Goal: Check status: Check status

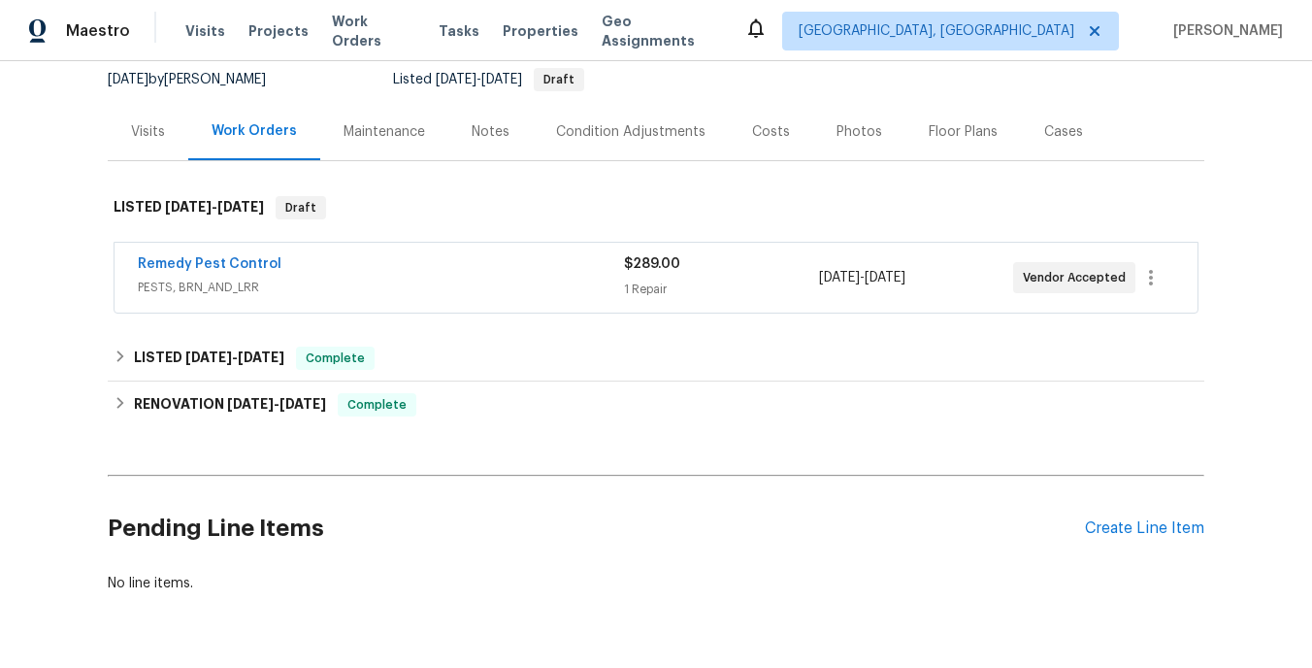
scroll to position [193, 0]
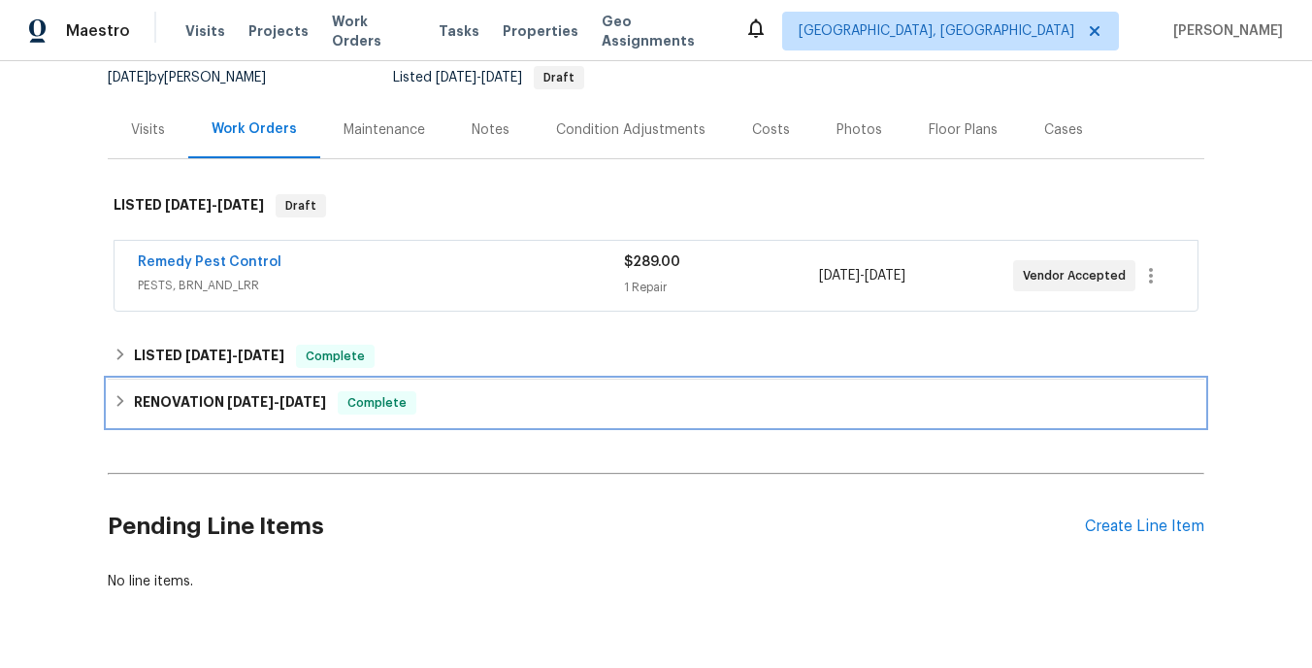
click at [283, 402] on span "7/18/25 - 8/22/25" at bounding box center [276, 402] width 99 height 14
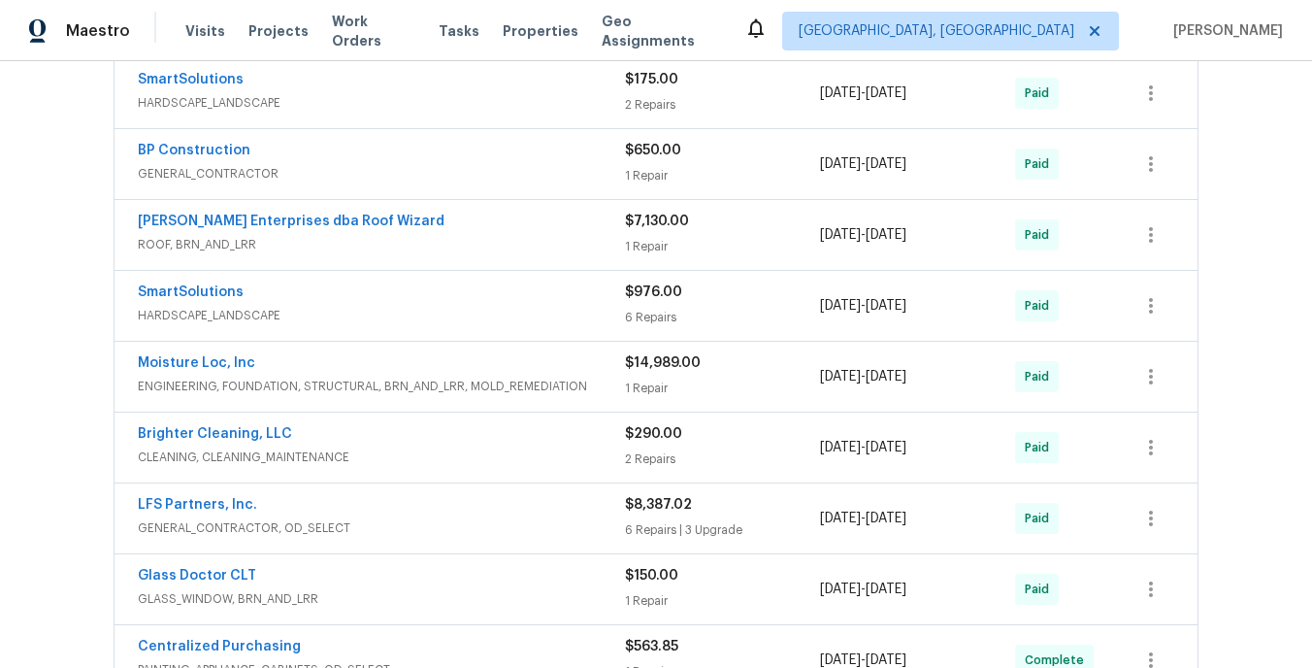
scroll to position [966, 0]
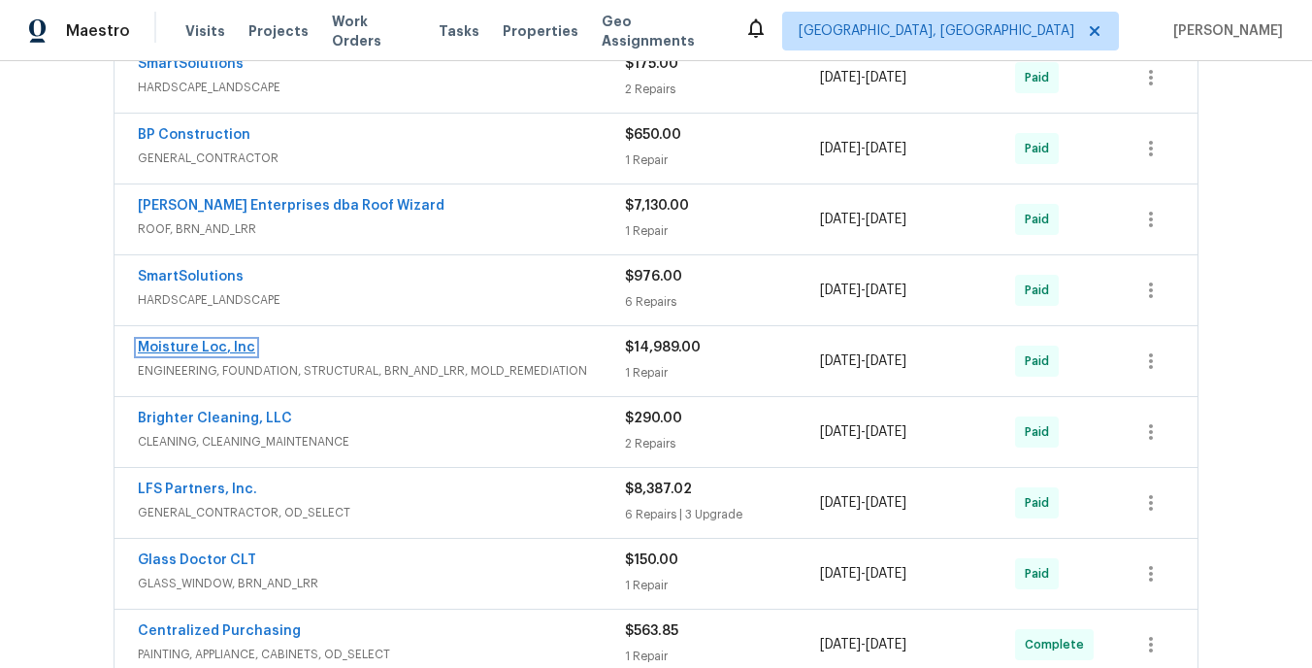
click at [214, 347] on link "Moisture Loc, Inc" at bounding box center [196, 348] width 117 height 14
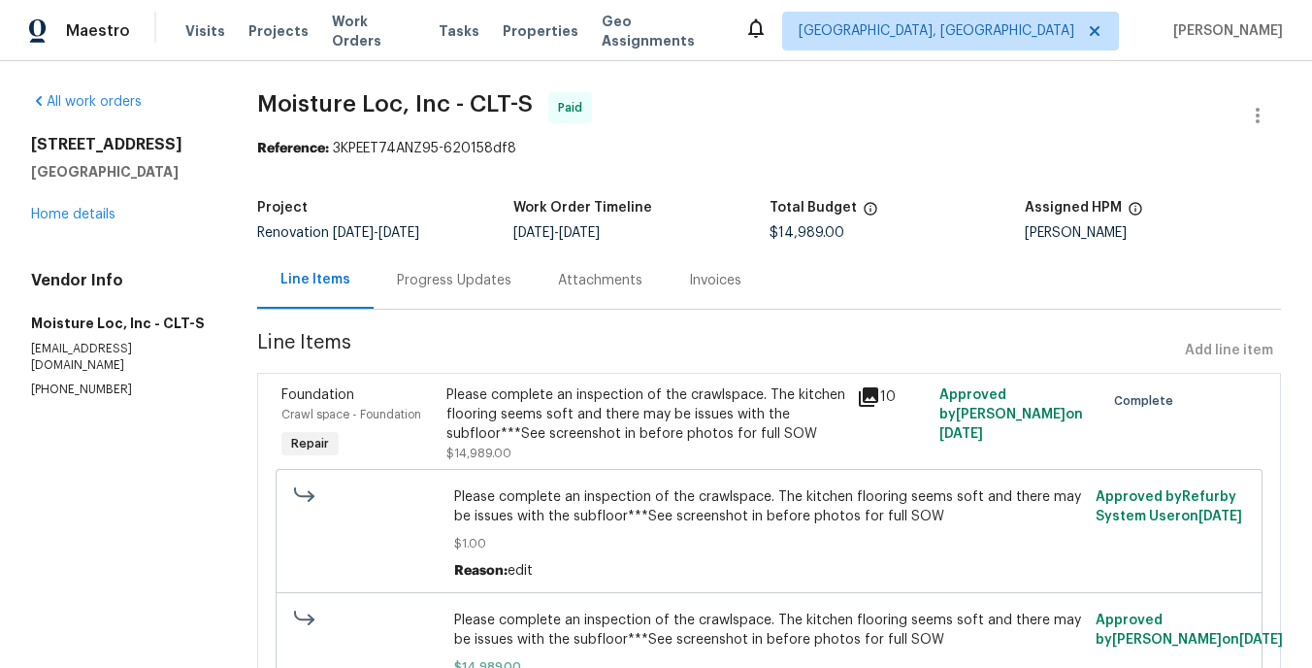
click at [869, 396] on icon at bounding box center [868, 396] width 19 height 19
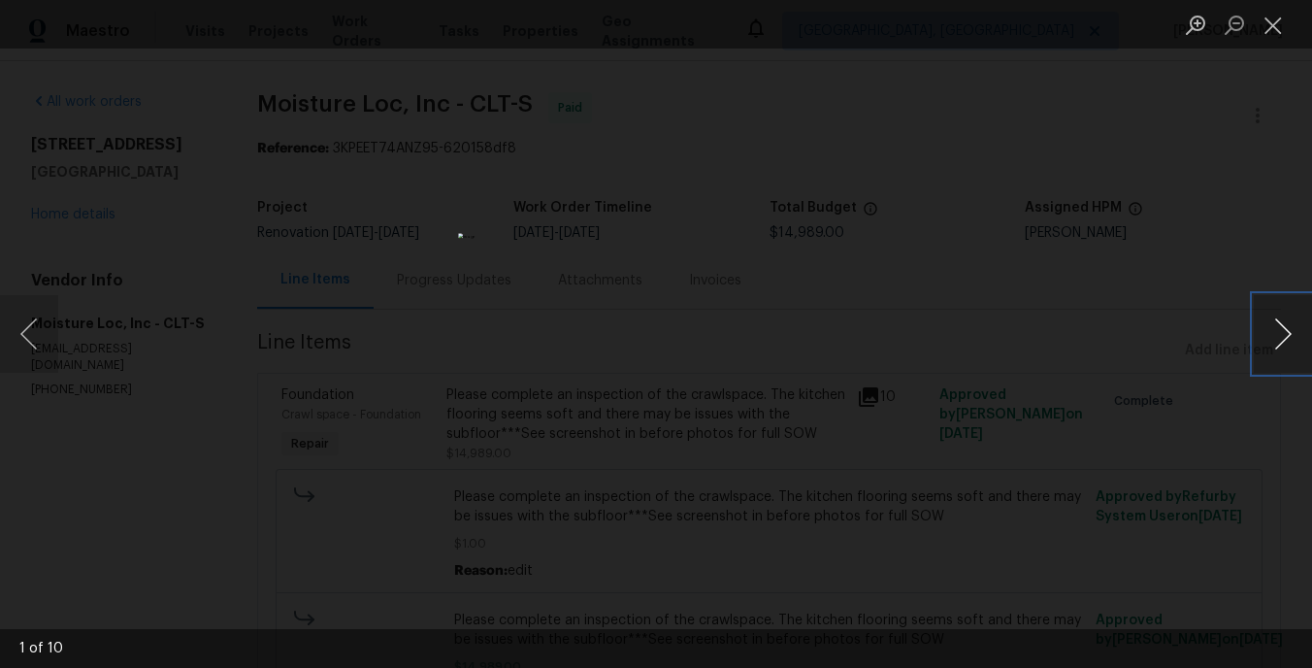
click at [1280, 347] on button "Next image" at bounding box center [1283, 334] width 58 height 78
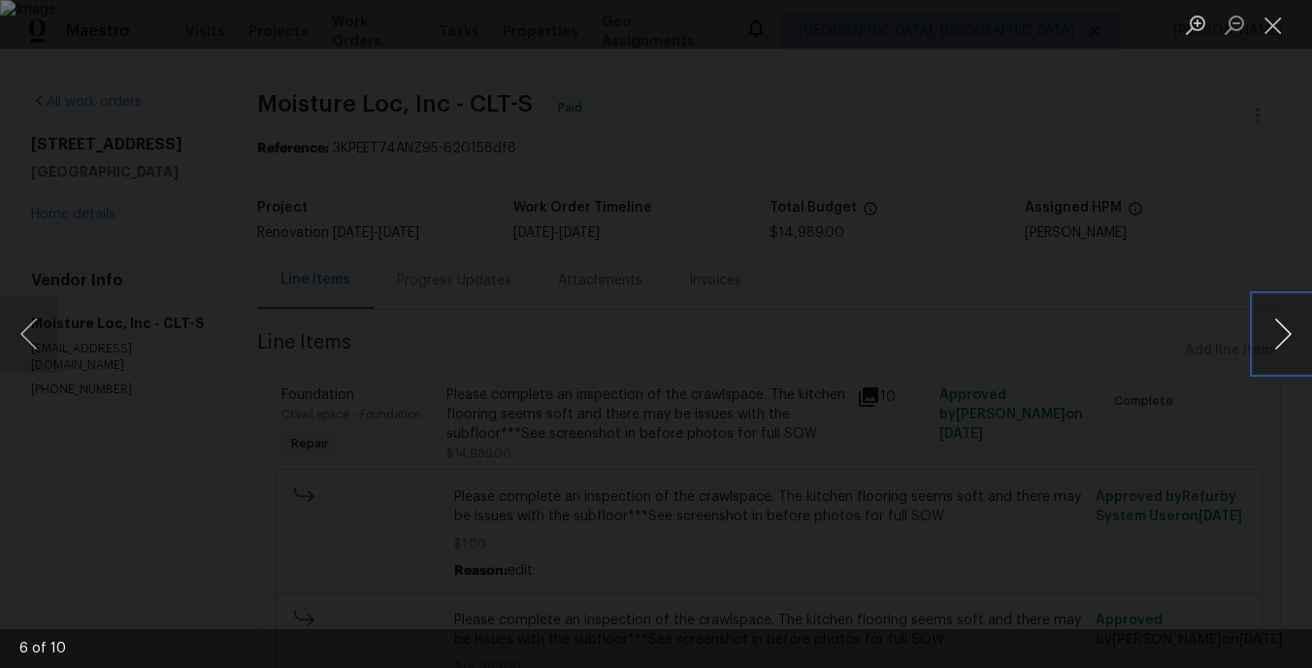
click at [1280, 347] on button "Next image" at bounding box center [1283, 334] width 58 height 78
click at [1189, 383] on div "Lightbox" at bounding box center [656, 334] width 1312 height 668
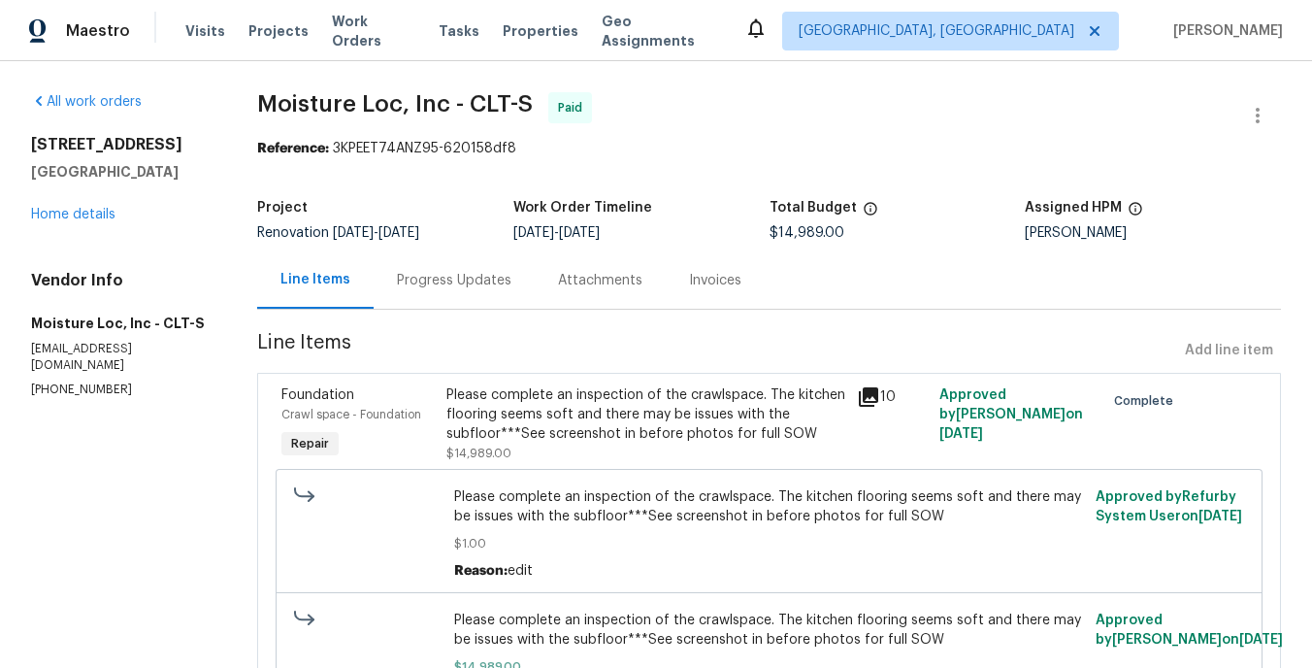
click at [431, 274] on div "Progress Updates" at bounding box center [454, 280] width 115 height 19
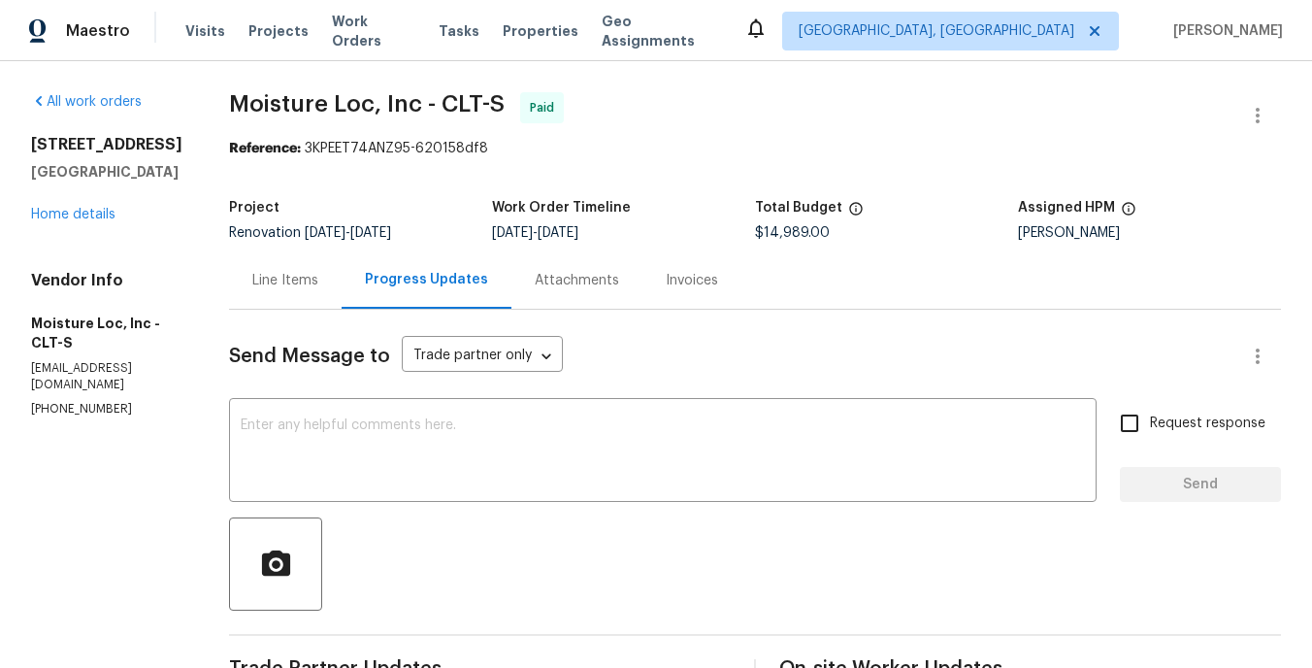
click at [67, 224] on div "4026 Palmetto Dr Rock Hill, SC 29732 Home details" at bounding box center [106, 179] width 151 height 89
click at [66, 221] on link "Home details" at bounding box center [73, 215] width 84 height 14
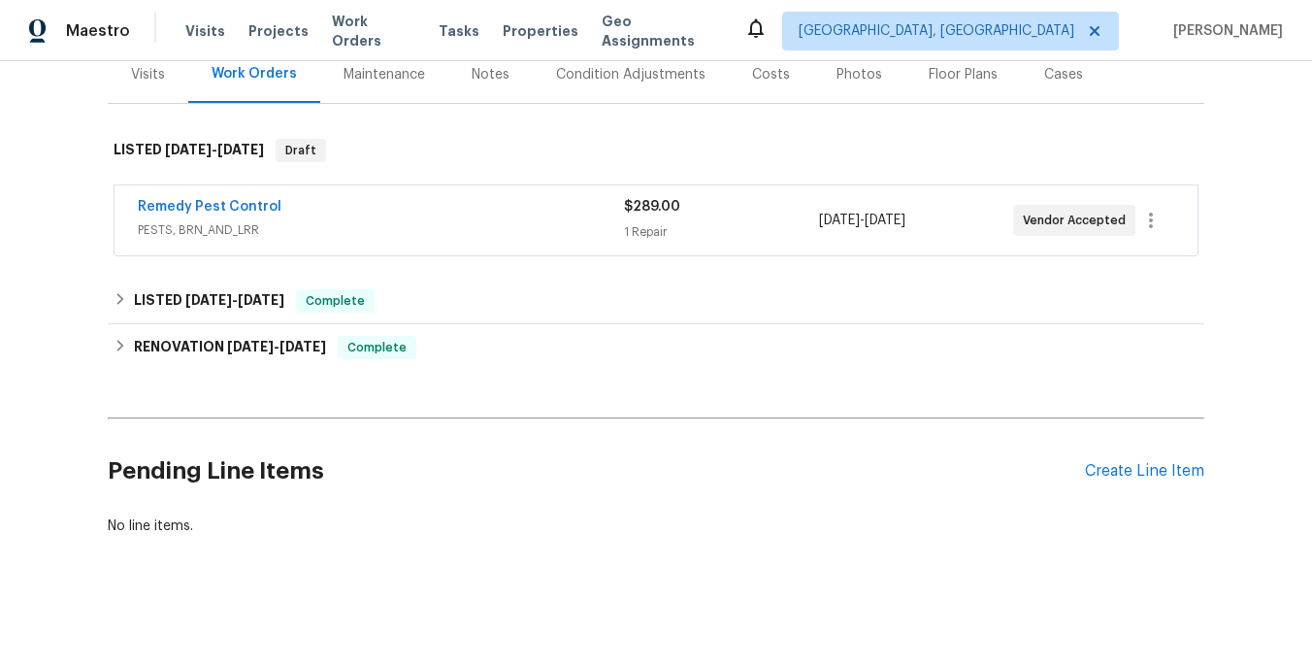
scroll to position [202, 0]
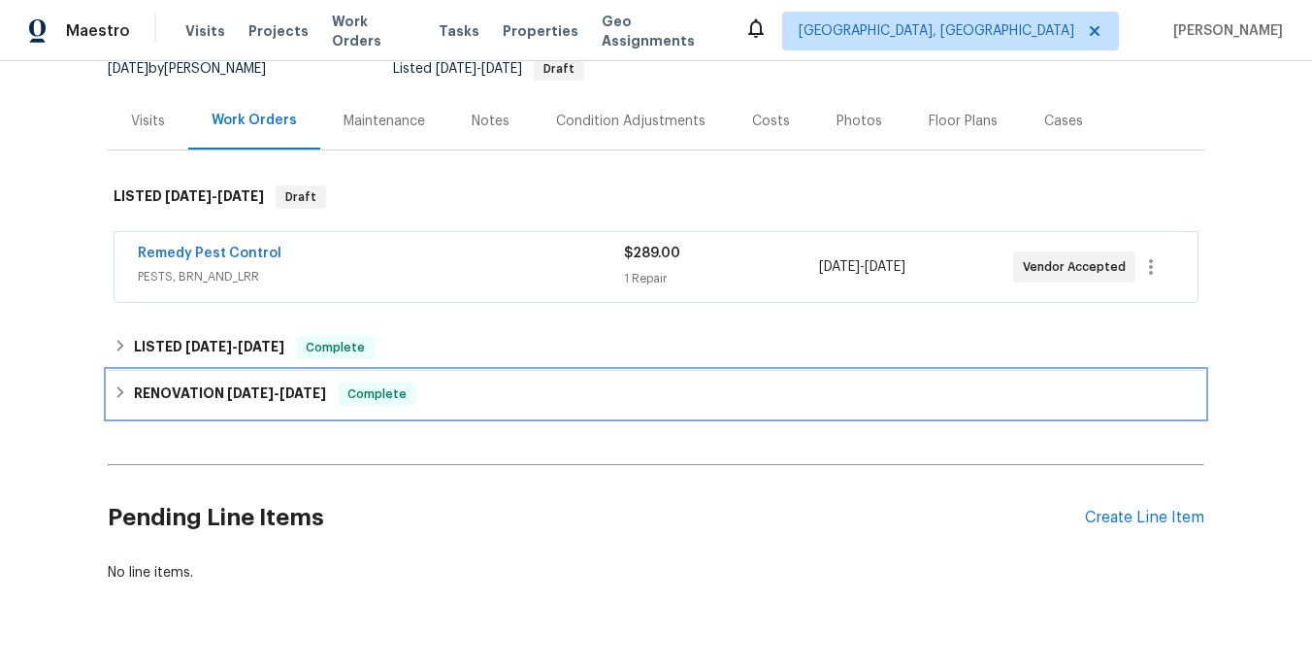
click at [228, 388] on span "7/18/25" at bounding box center [250, 393] width 47 height 14
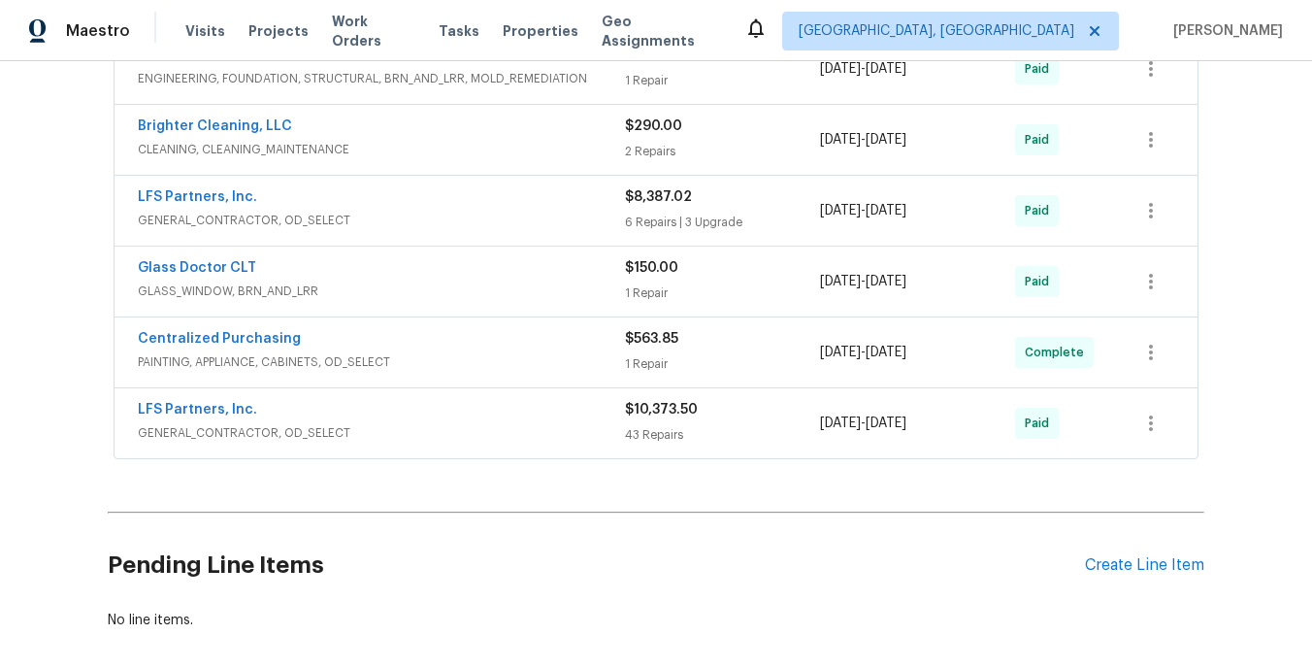
scroll to position [1261, 0]
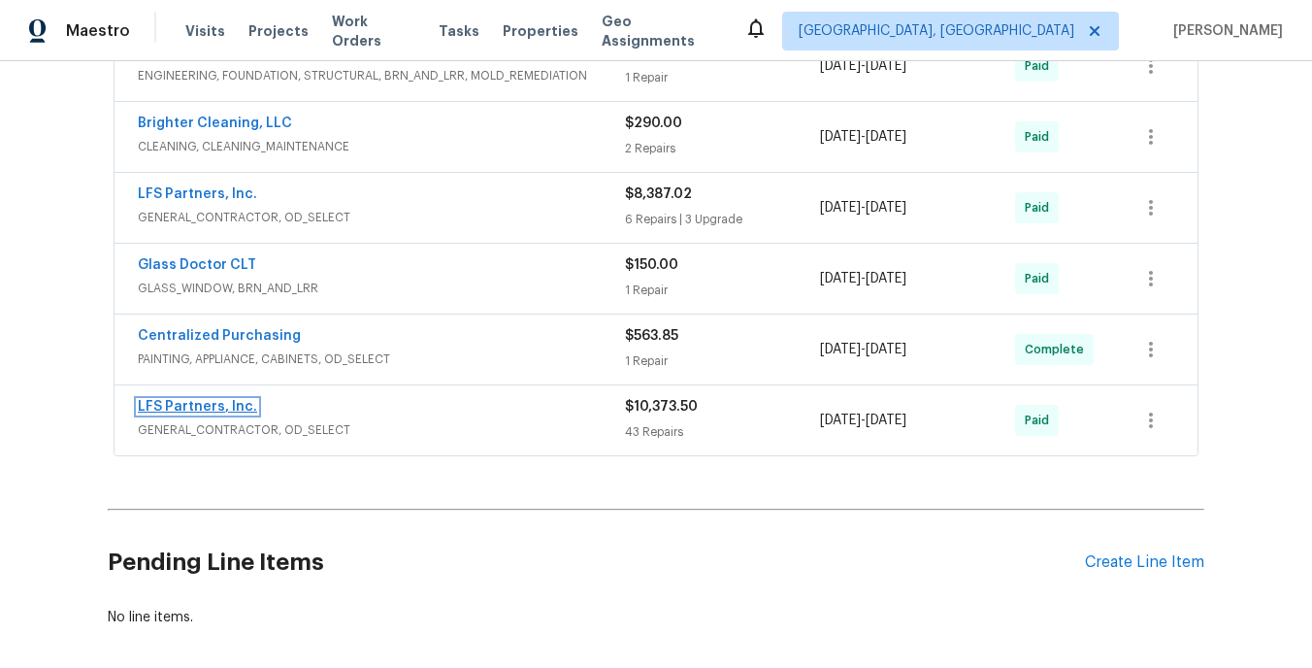
click at [220, 404] on link "LFS Partners, Inc." at bounding box center [197, 407] width 119 height 14
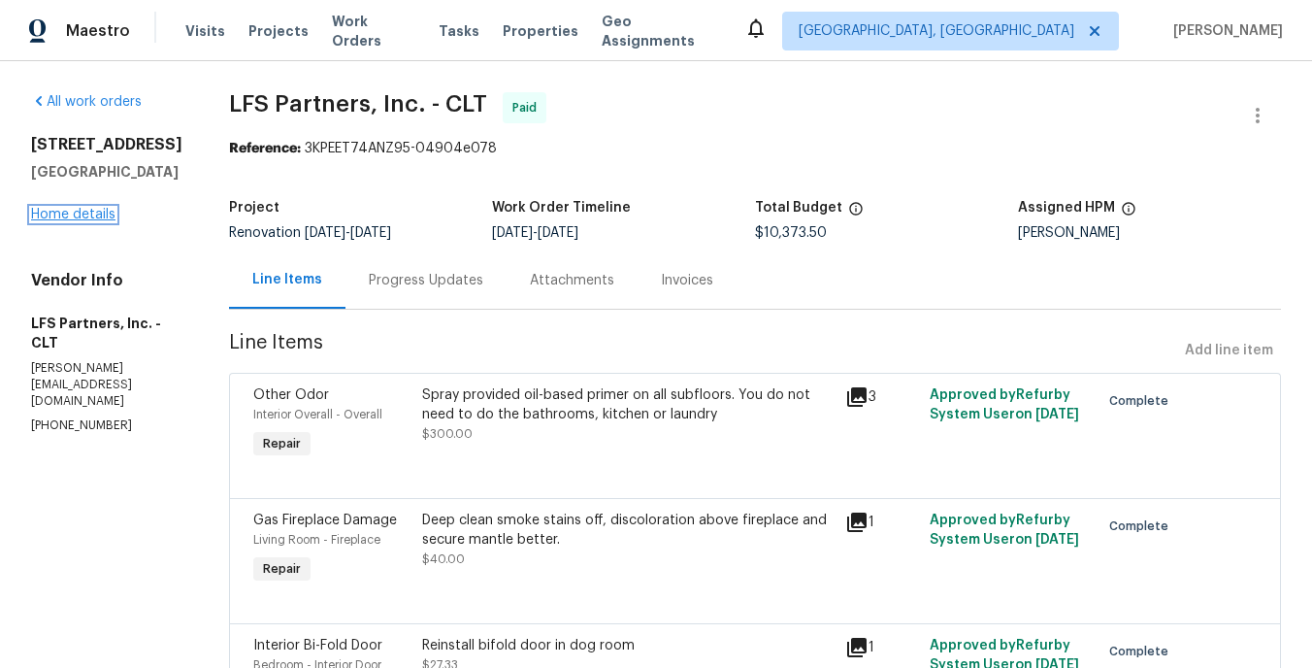
click at [76, 213] on link "Home details" at bounding box center [73, 215] width 84 height 14
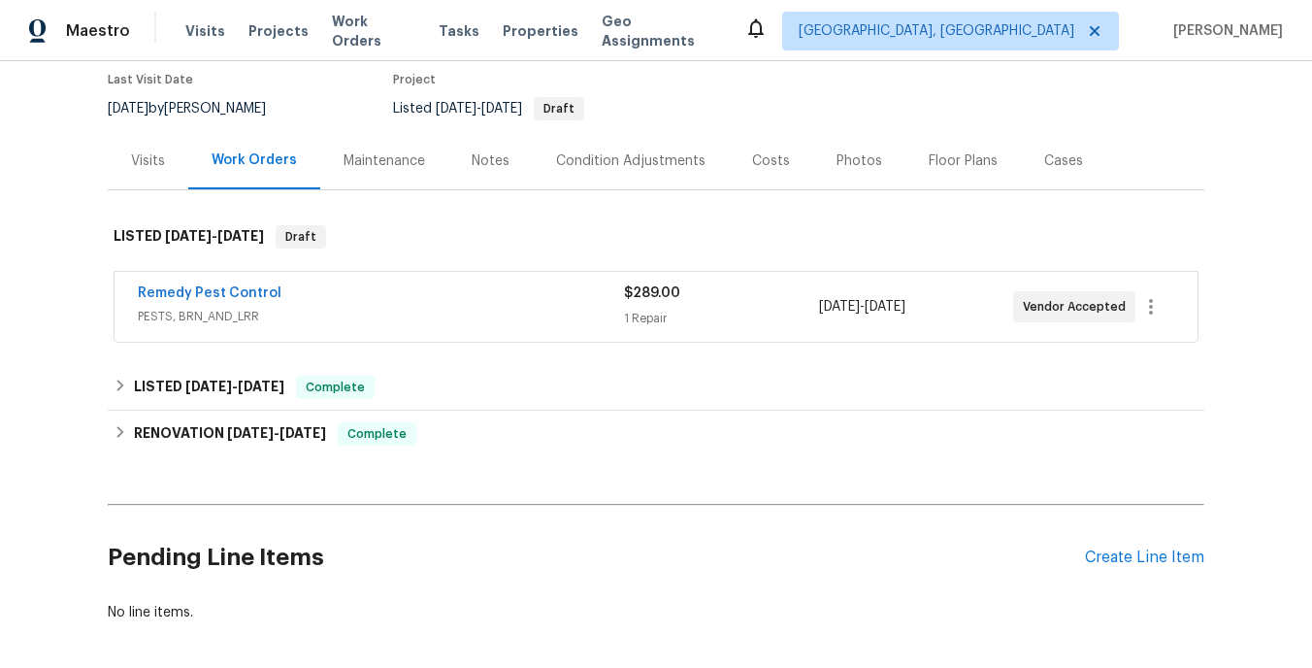
scroll to position [248, 0]
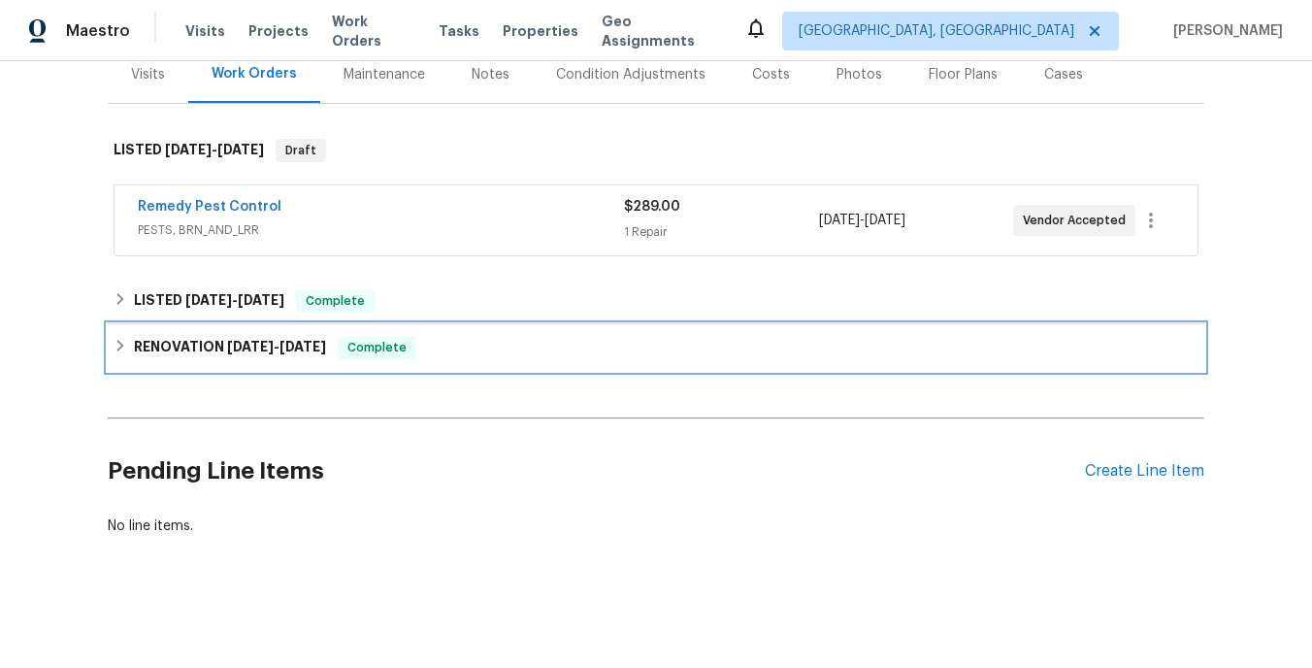
click at [283, 362] on div "RENOVATION 7/18/25 - 8/22/25 Complete" at bounding box center [656, 347] width 1097 height 47
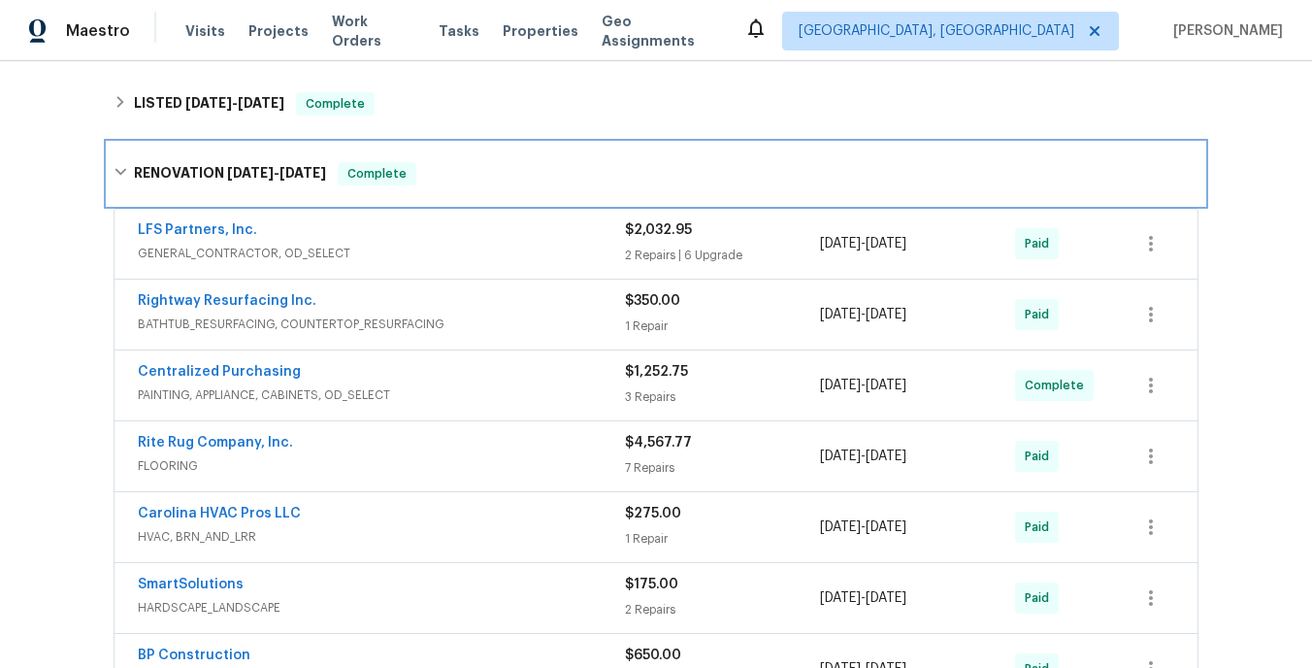
scroll to position [478, 0]
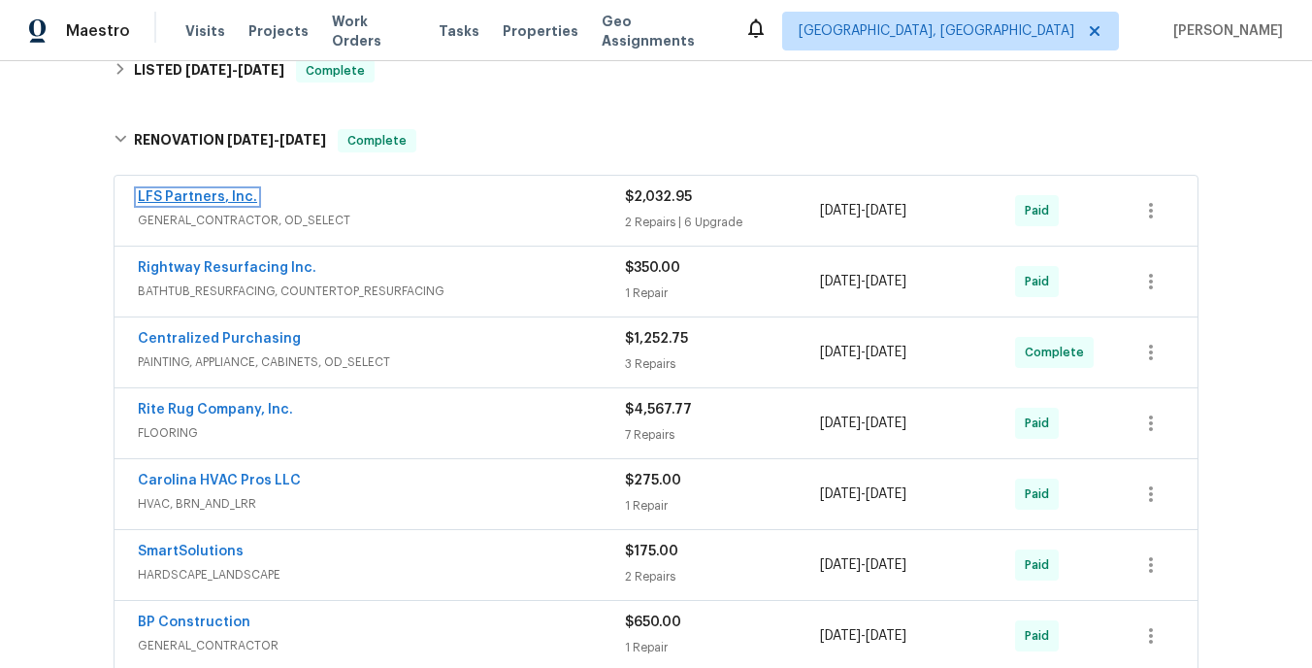
click at [240, 199] on link "LFS Partners, Inc." at bounding box center [197, 197] width 119 height 14
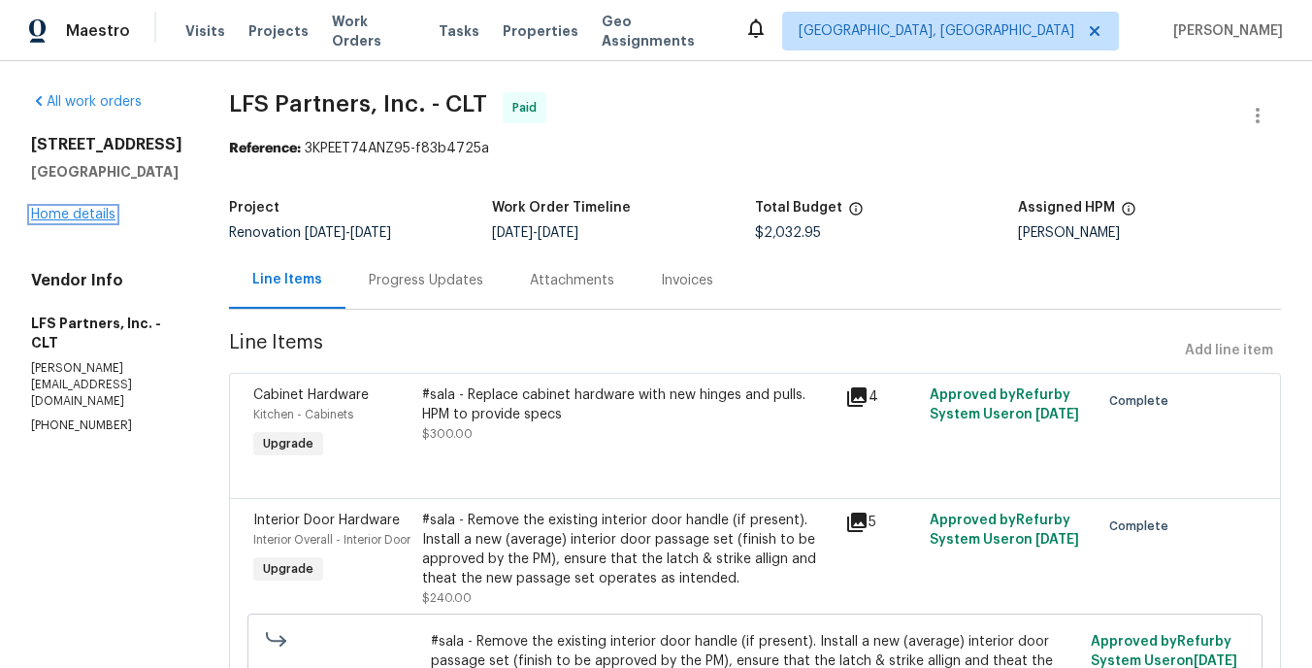
click at [72, 215] on link "Home details" at bounding box center [73, 215] width 84 height 14
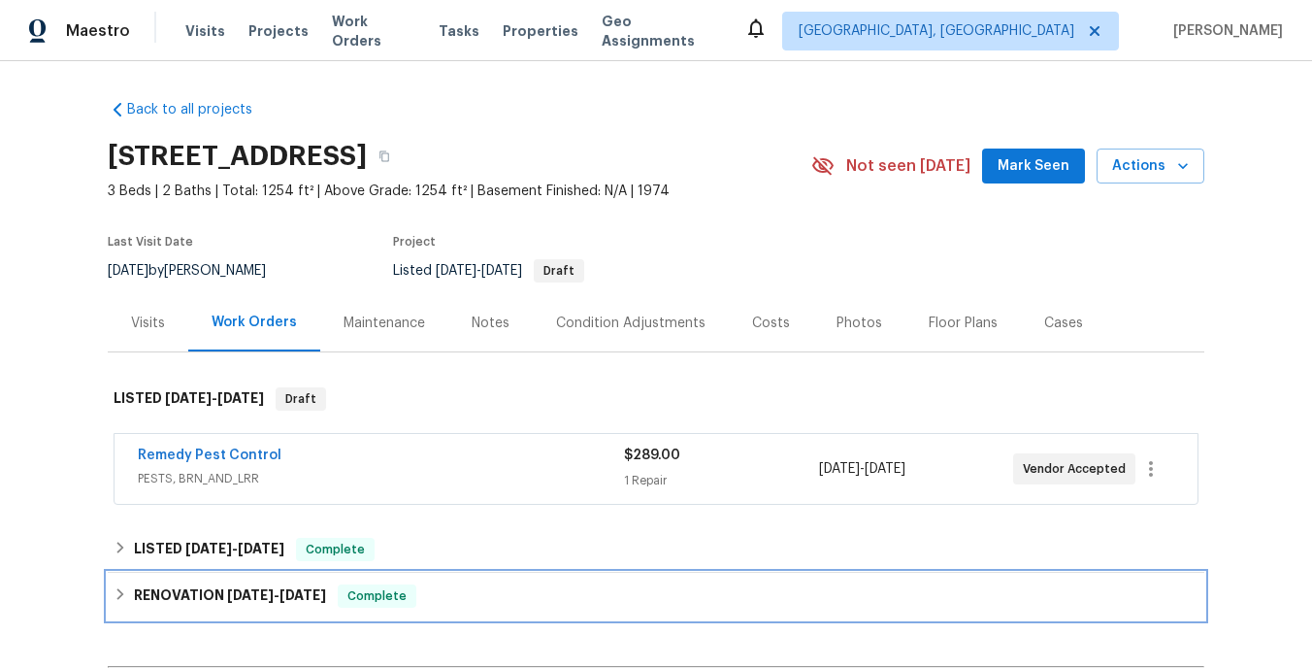
click at [267, 586] on h6 "RENOVATION 7/18/25 - 8/22/25" at bounding box center [230, 595] width 192 height 23
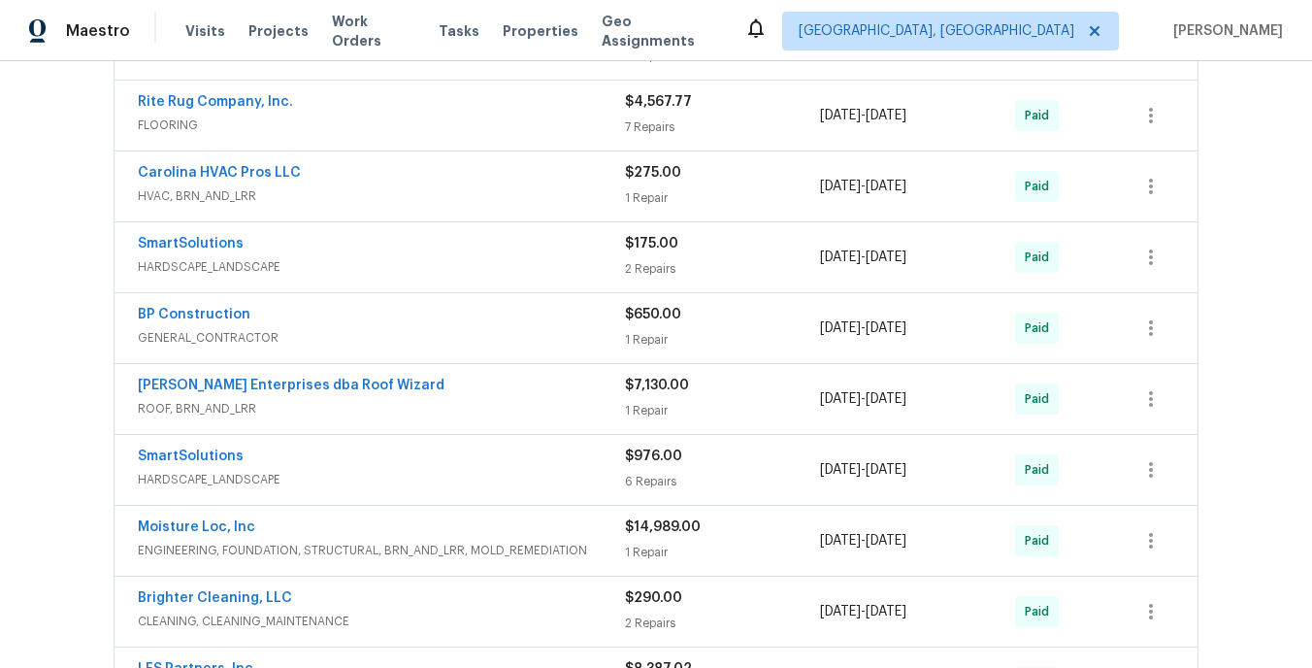
scroll to position [795, 0]
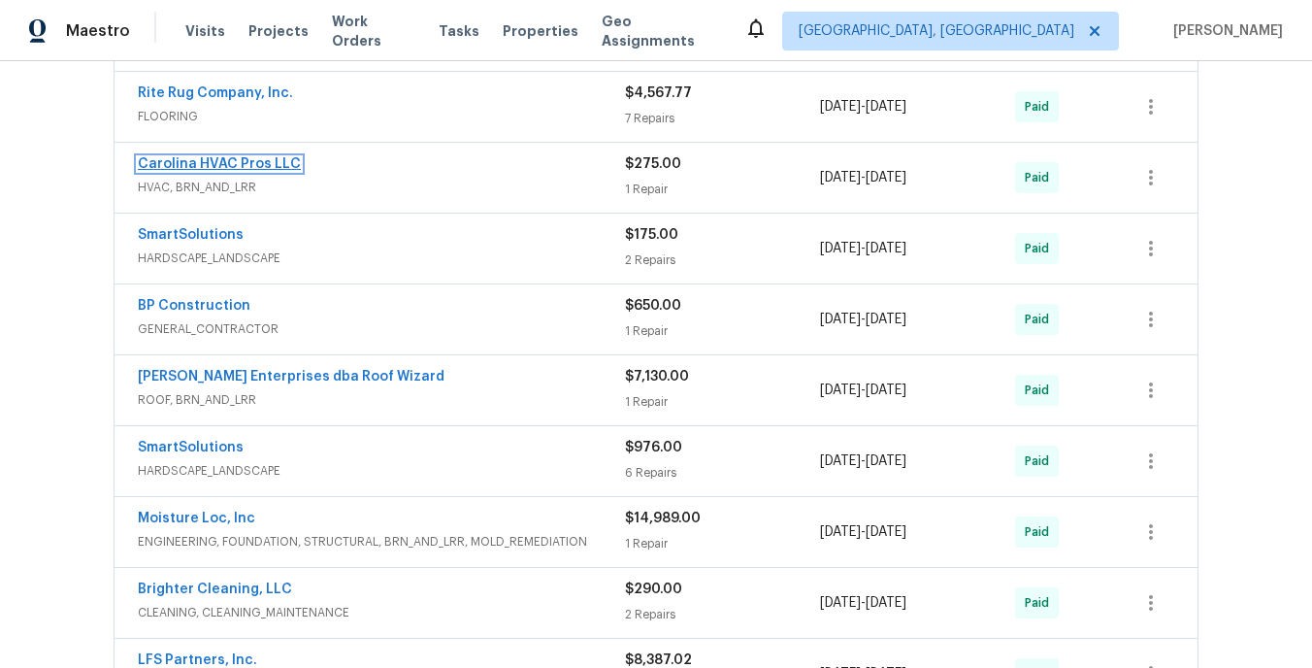
click at [259, 167] on link "Carolina HVAC Pros LLC" at bounding box center [219, 164] width 163 height 14
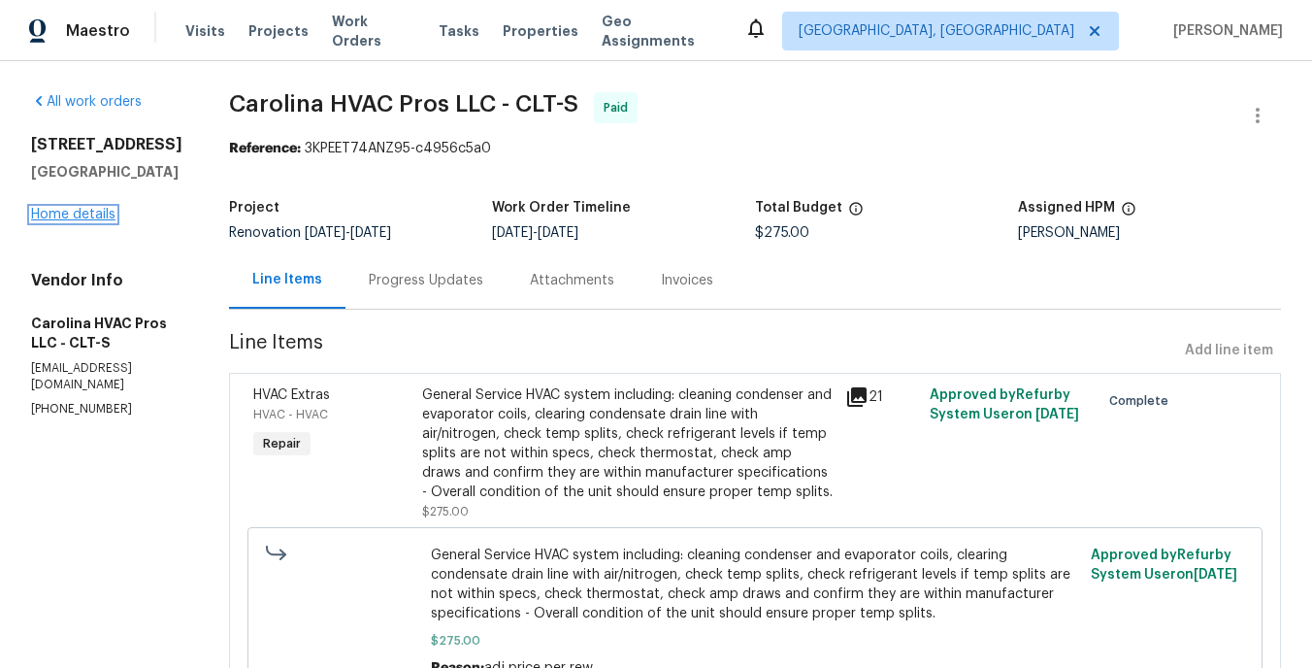
click at [61, 210] on link "Home details" at bounding box center [73, 215] width 84 height 14
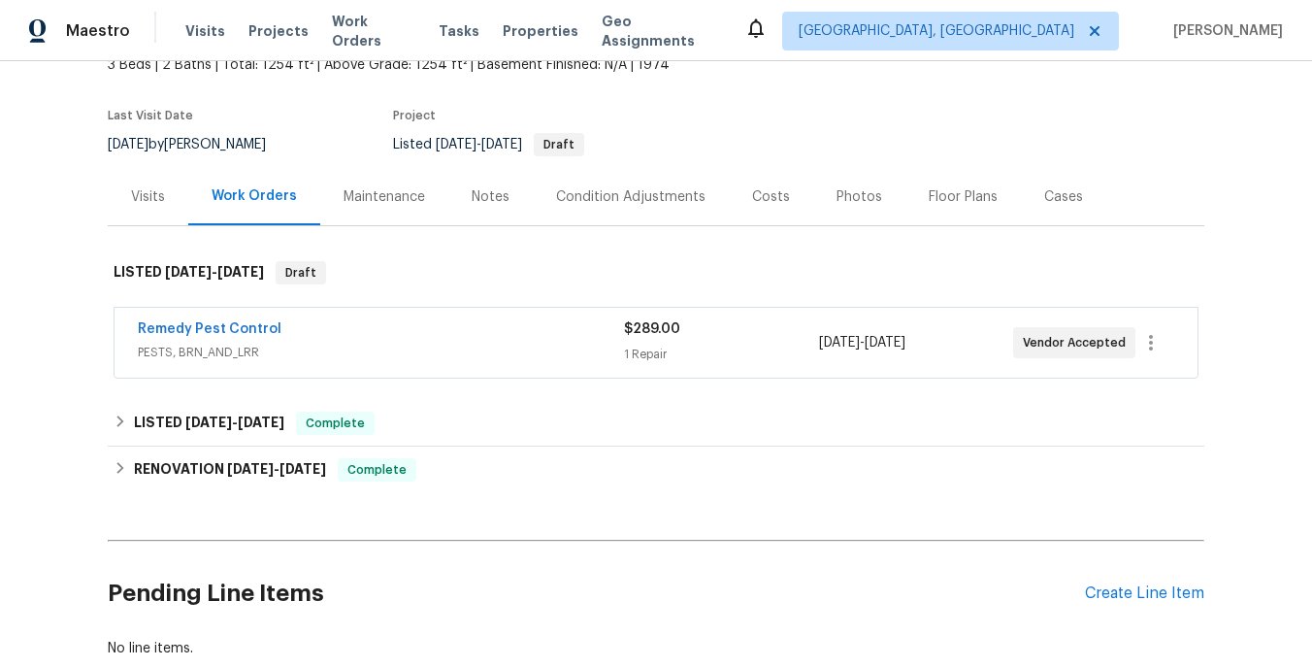
scroll to position [248, 0]
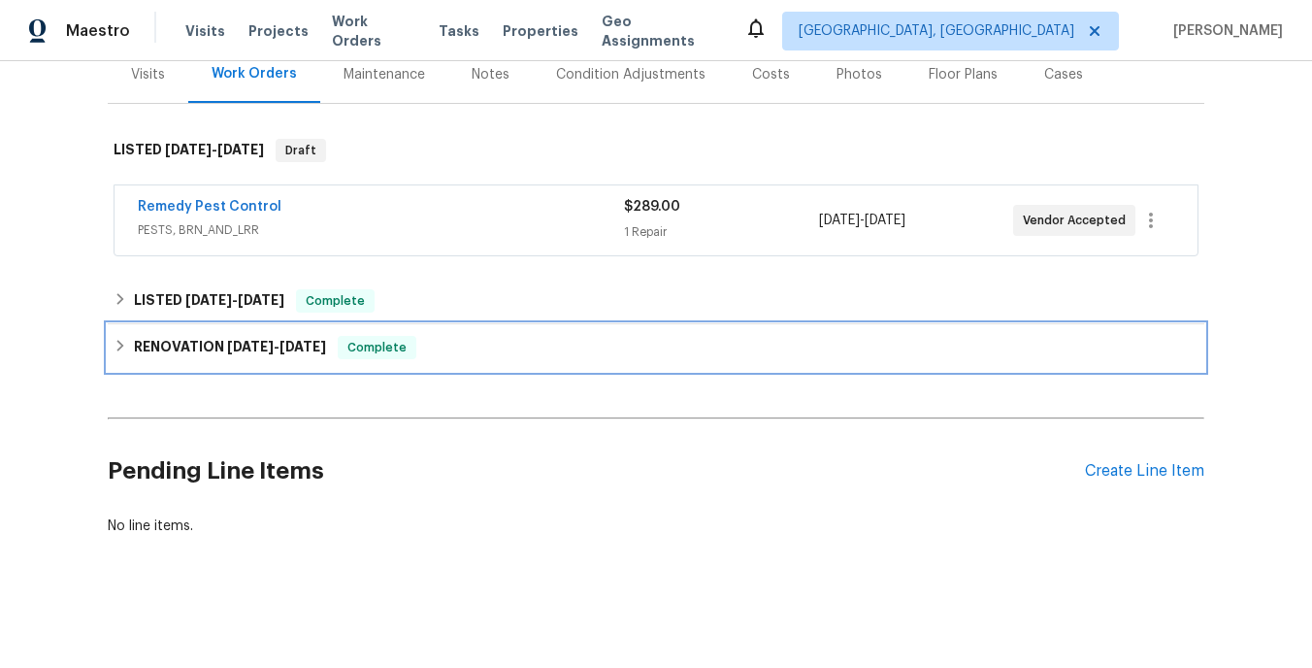
click at [273, 349] on span "7/18/25" at bounding box center [250, 347] width 47 height 14
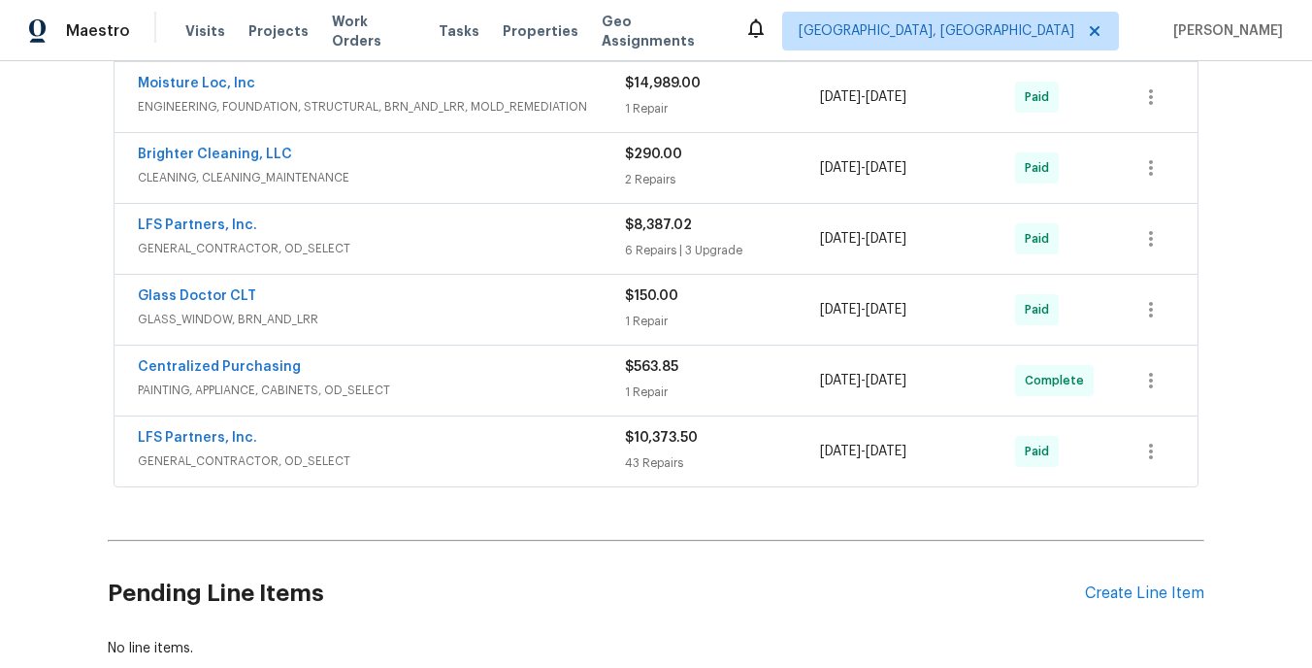
scroll to position [1235, 0]
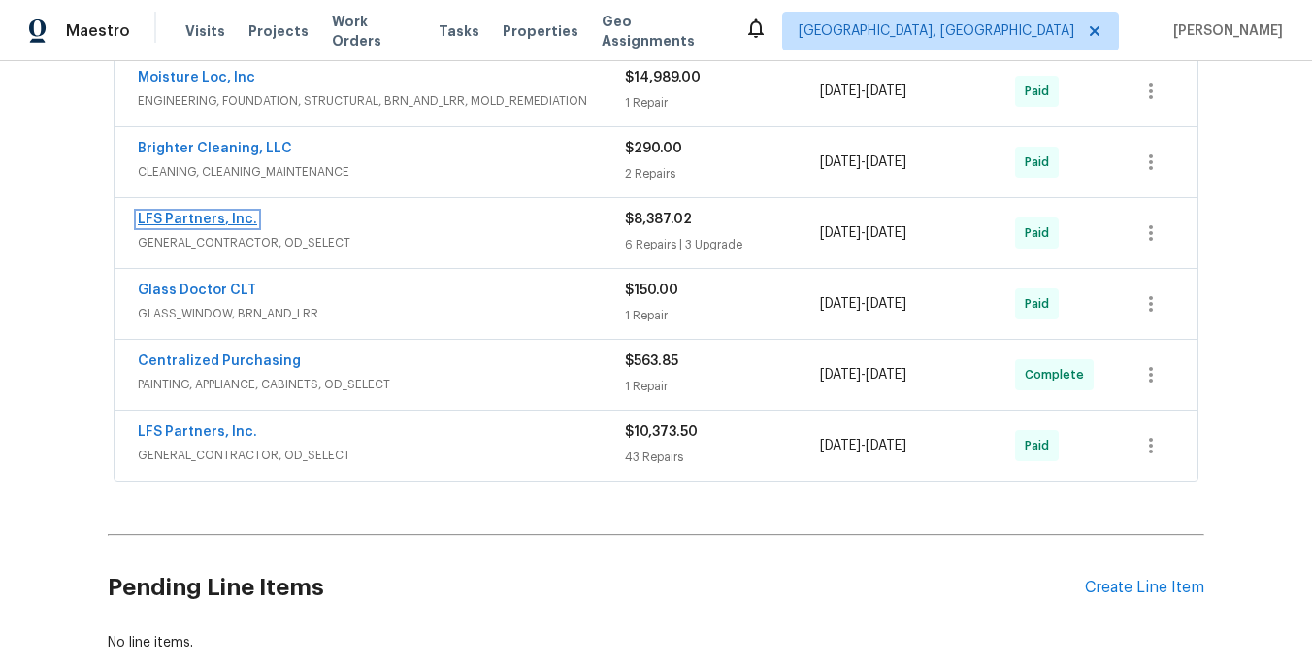
click at [227, 220] on link "LFS Partners, Inc." at bounding box center [197, 220] width 119 height 14
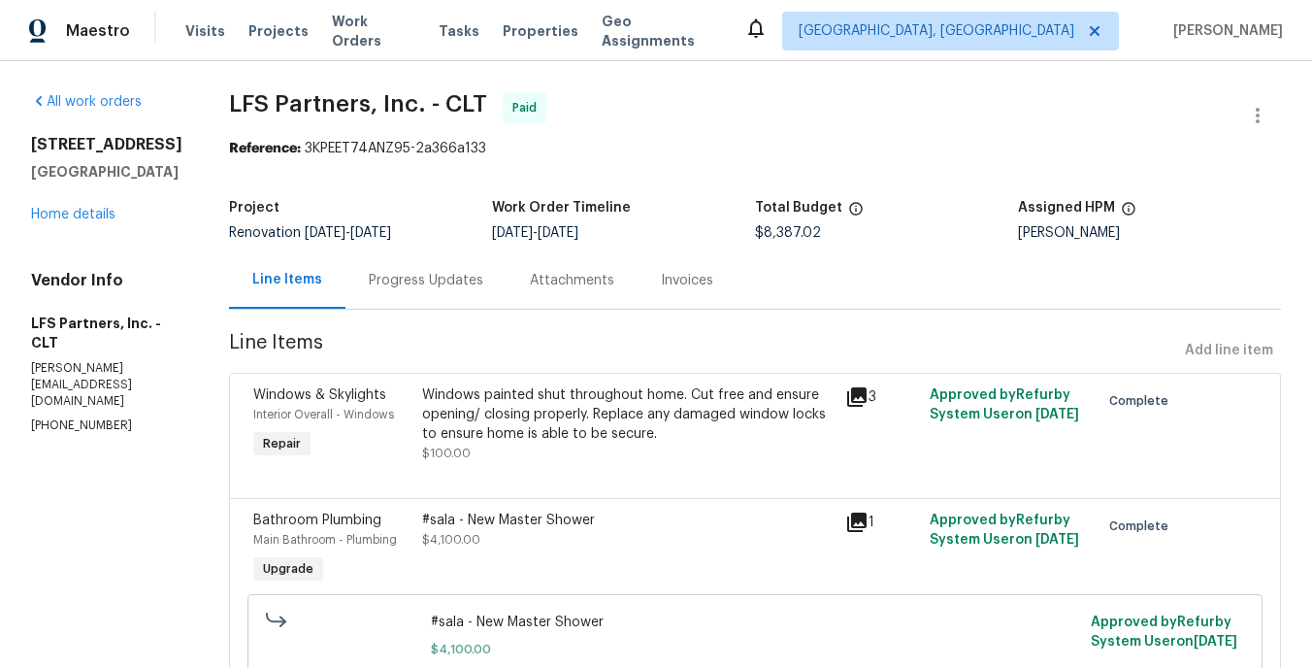
click at [390, 290] on div "Progress Updates" at bounding box center [426, 280] width 115 height 19
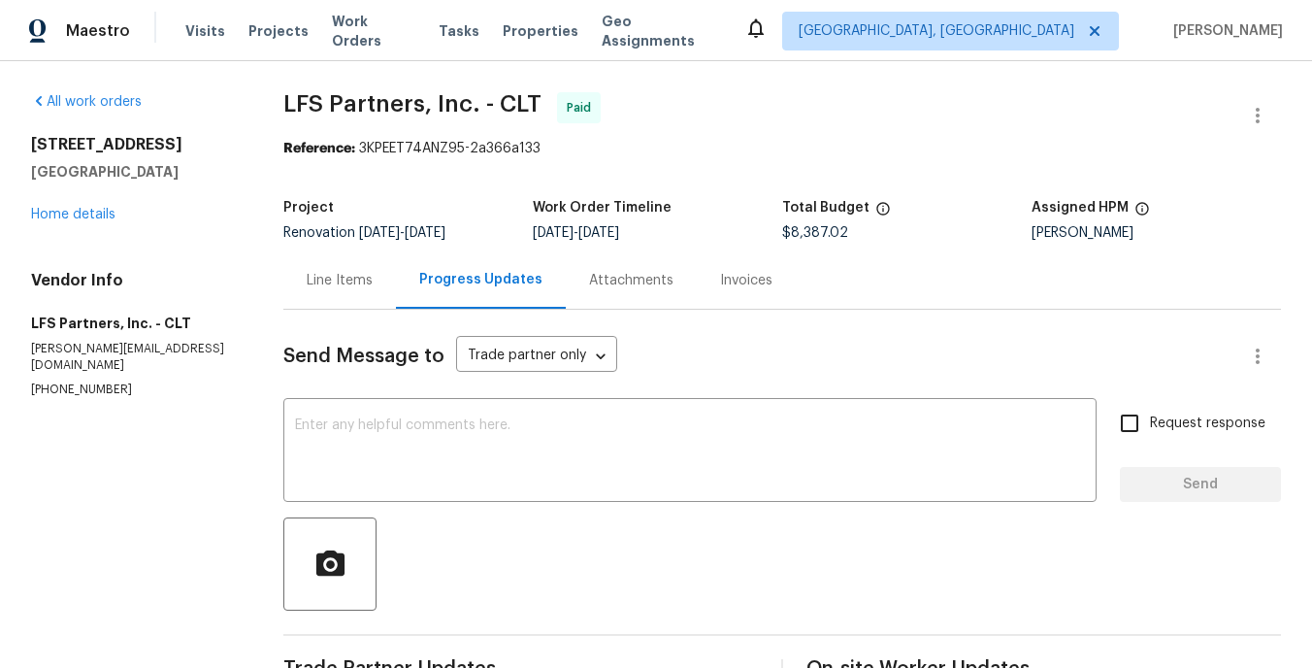
click at [648, 274] on div "Attachments" at bounding box center [631, 280] width 84 height 19
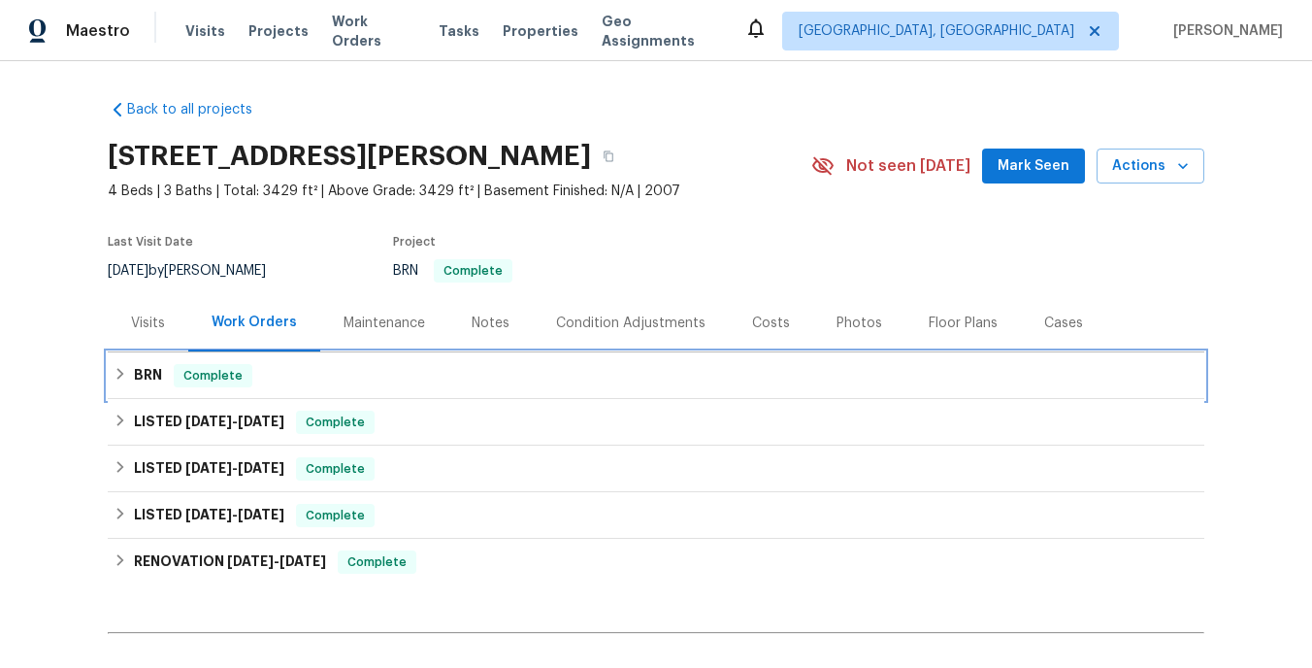
click at [156, 373] on h6 "BRN" at bounding box center [148, 375] width 28 height 23
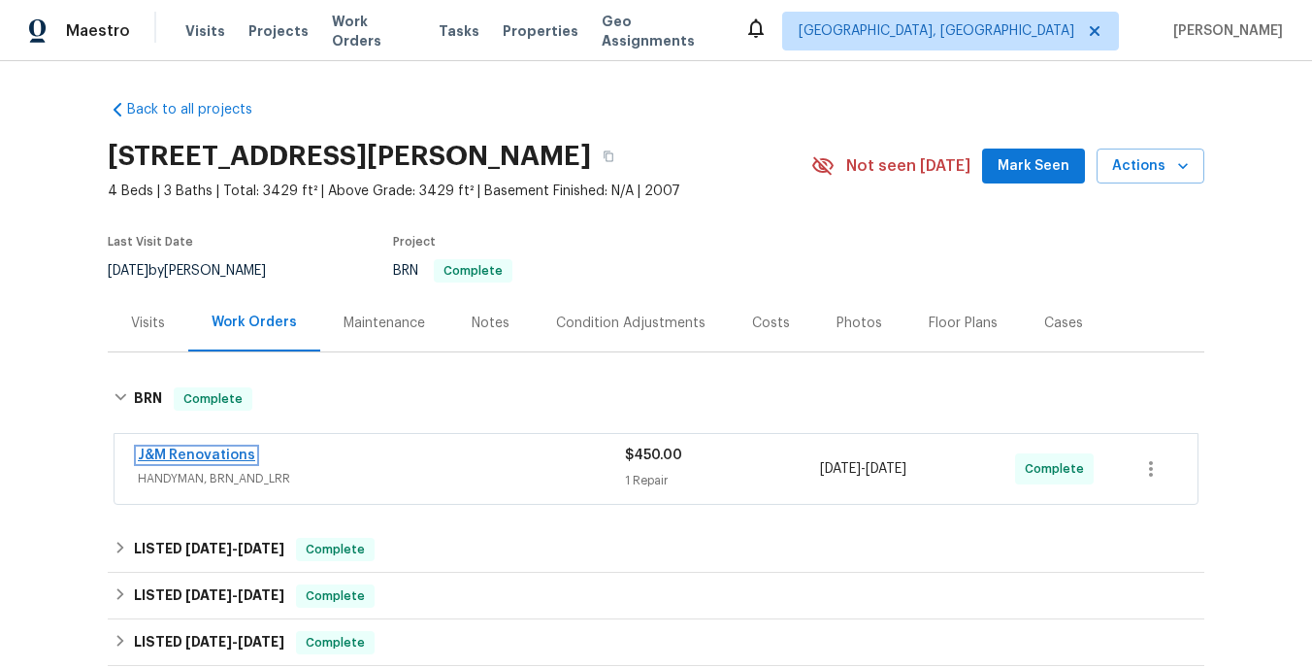
click at [221, 449] on link "J&M Renovations" at bounding box center [196, 455] width 117 height 14
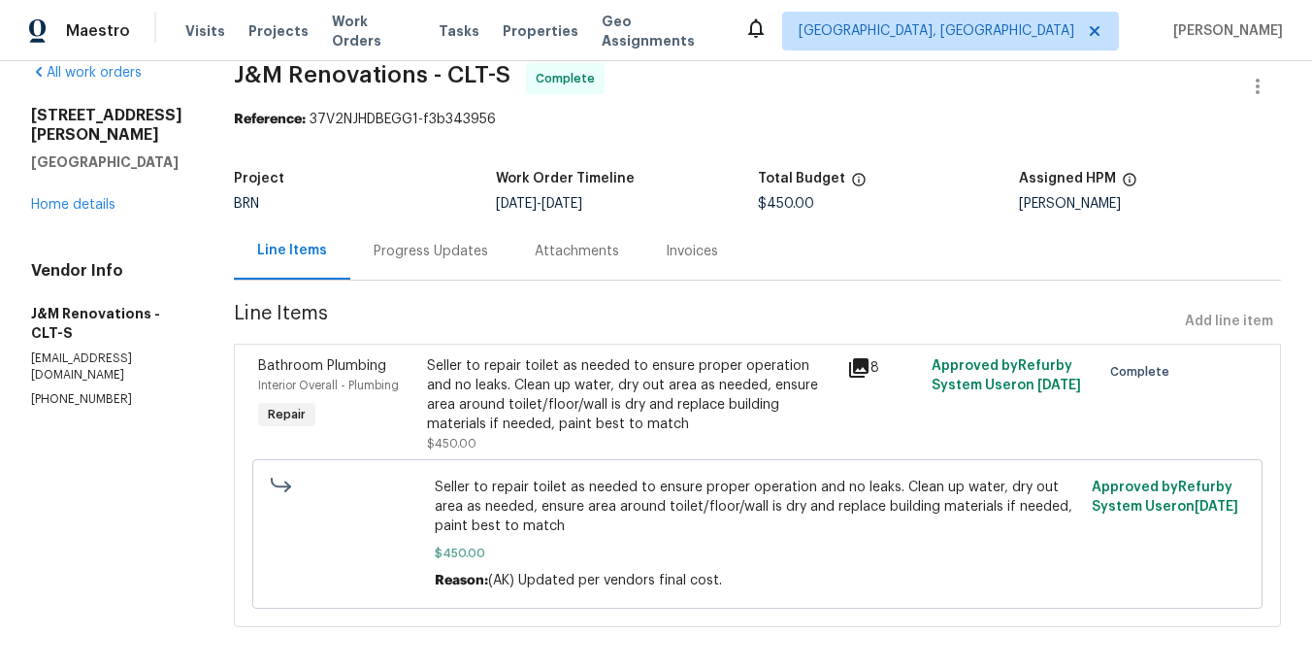
scroll to position [20, 0]
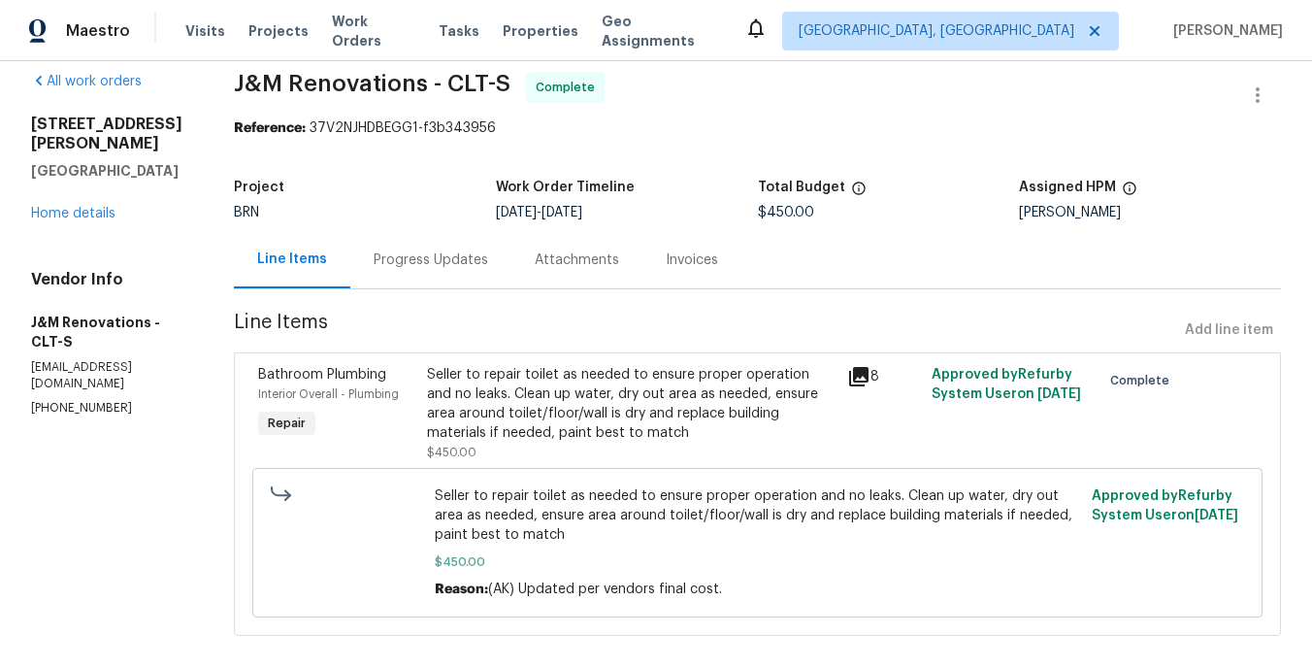
click at [860, 377] on icon at bounding box center [858, 376] width 19 height 19
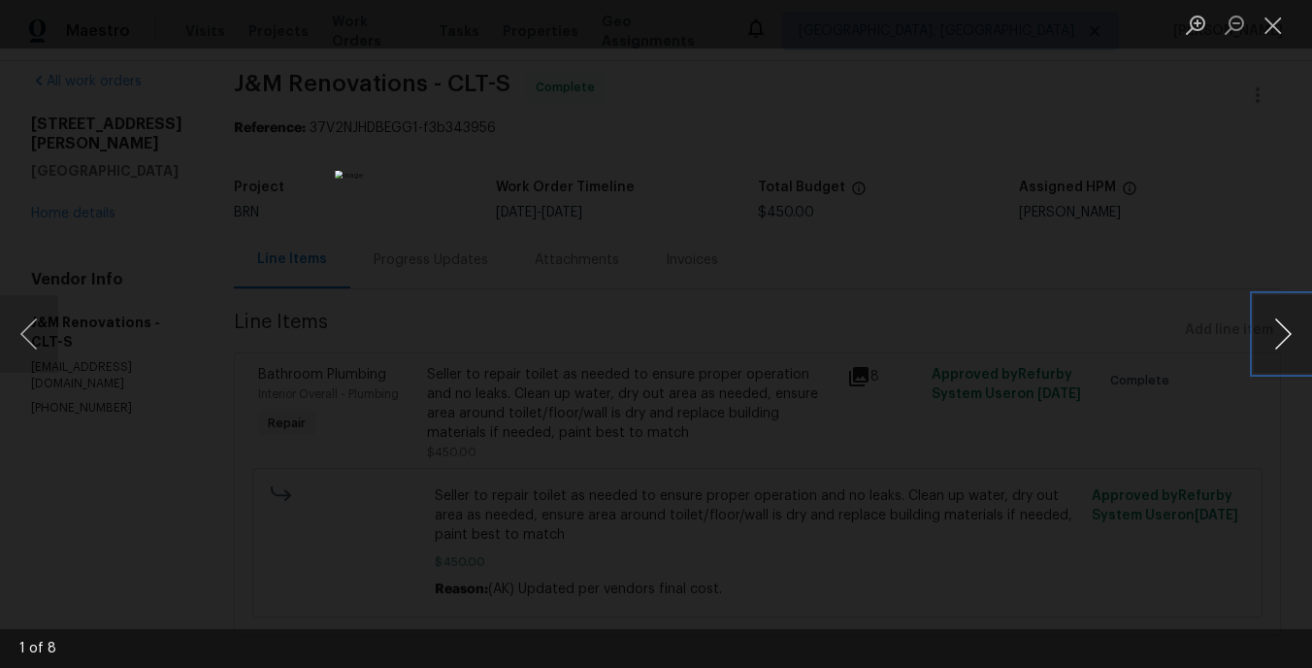
click at [1280, 344] on button "Next image" at bounding box center [1283, 334] width 58 height 78
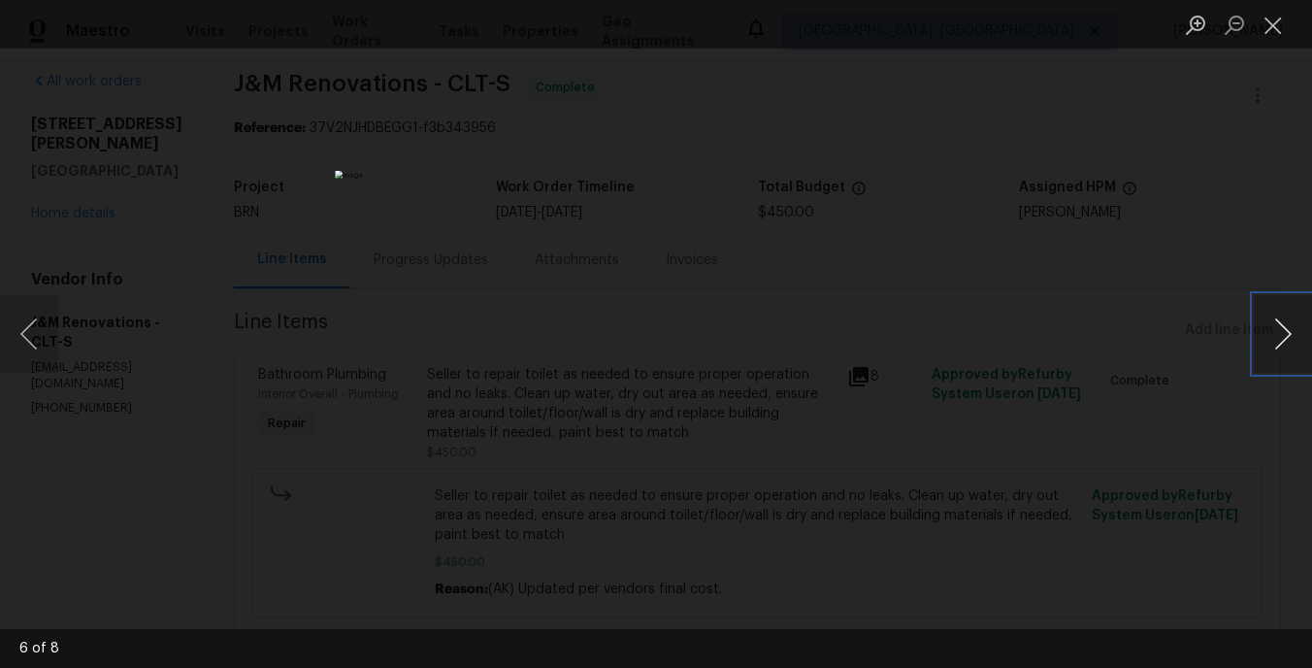
click at [1280, 344] on button "Next image" at bounding box center [1283, 334] width 58 height 78
click at [1279, 344] on button "Next image" at bounding box center [1283, 334] width 58 height 78
click at [1125, 371] on div "Lightbox" at bounding box center [656, 334] width 1312 height 668
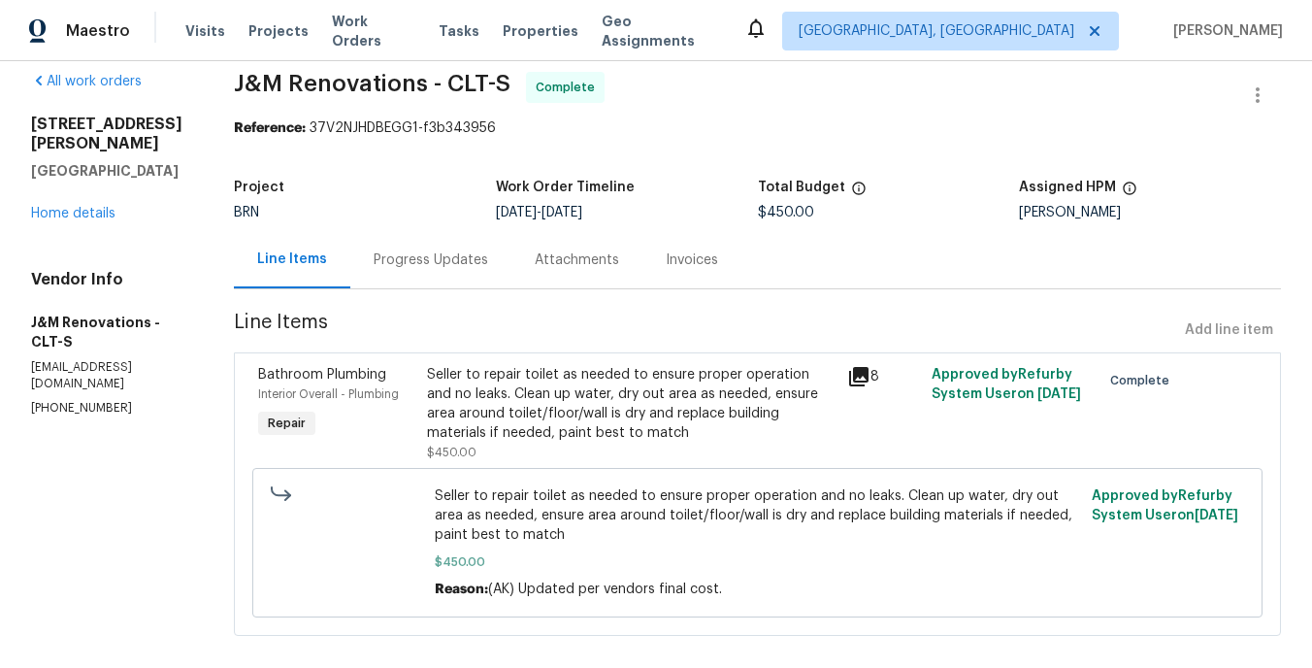
click at [682, 266] on div "Invoices" at bounding box center [692, 259] width 52 height 19
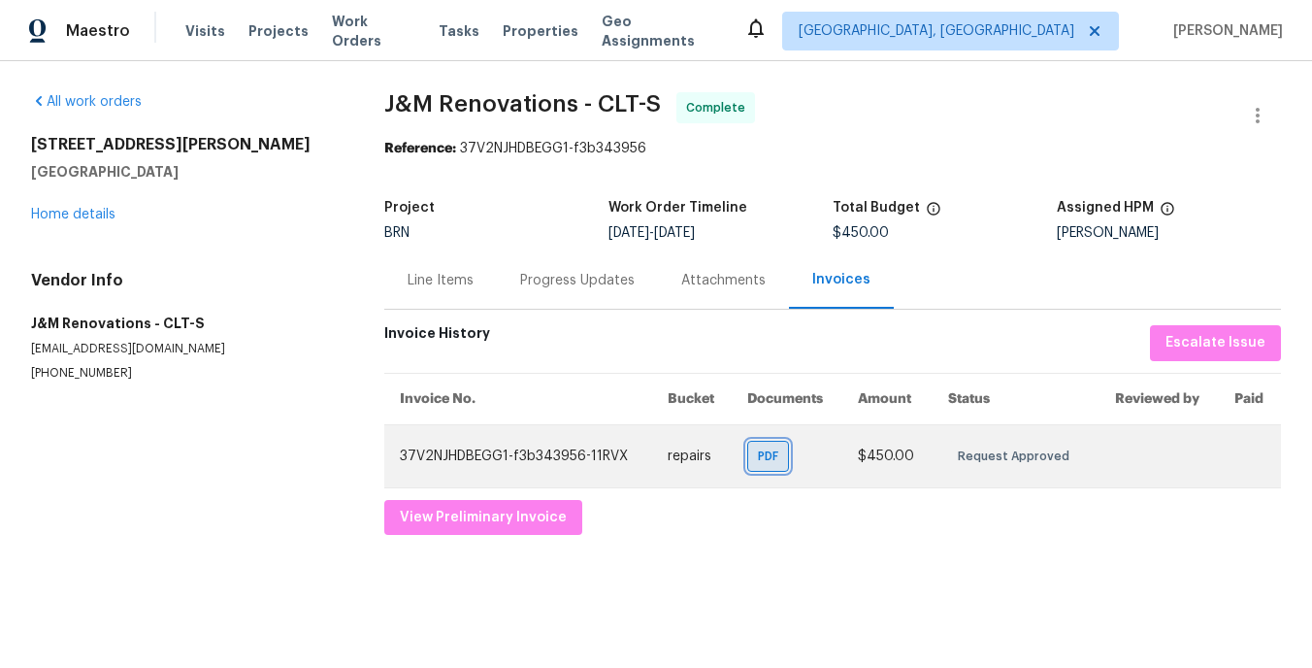
click at [771, 451] on span "PDF" at bounding box center [772, 455] width 28 height 19
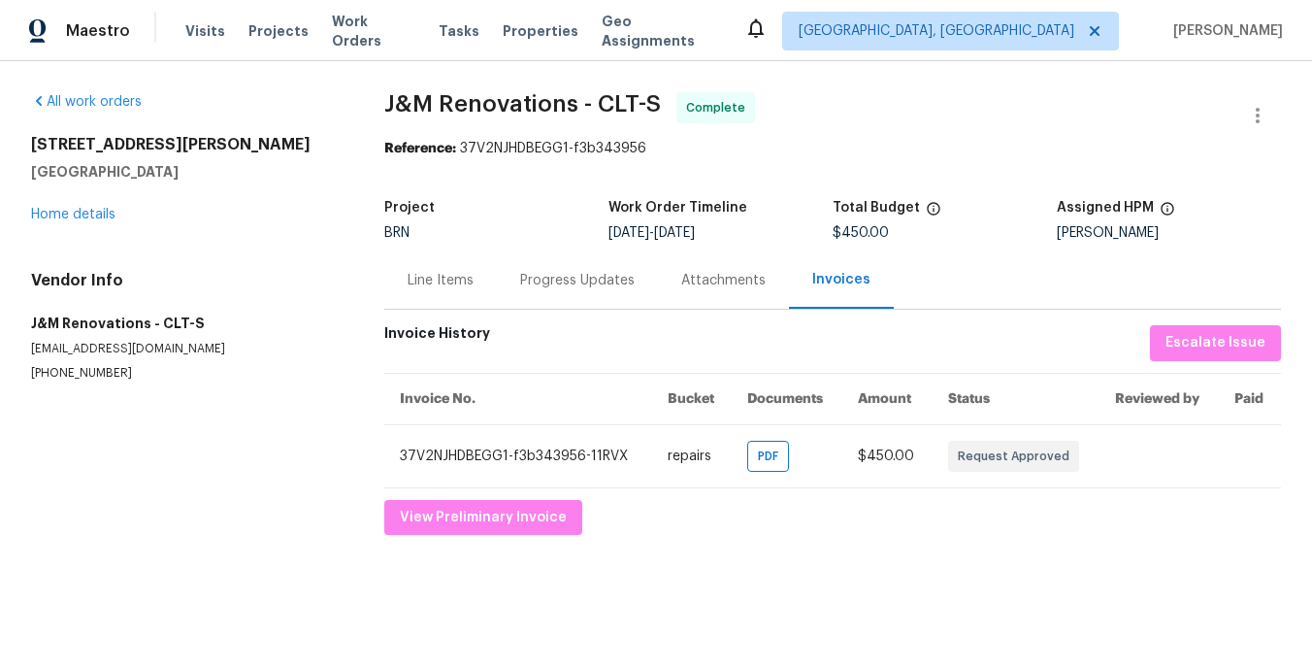
click at [554, 287] on div "Progress Updates" at bounding box center [577, 280] width 115 height 19
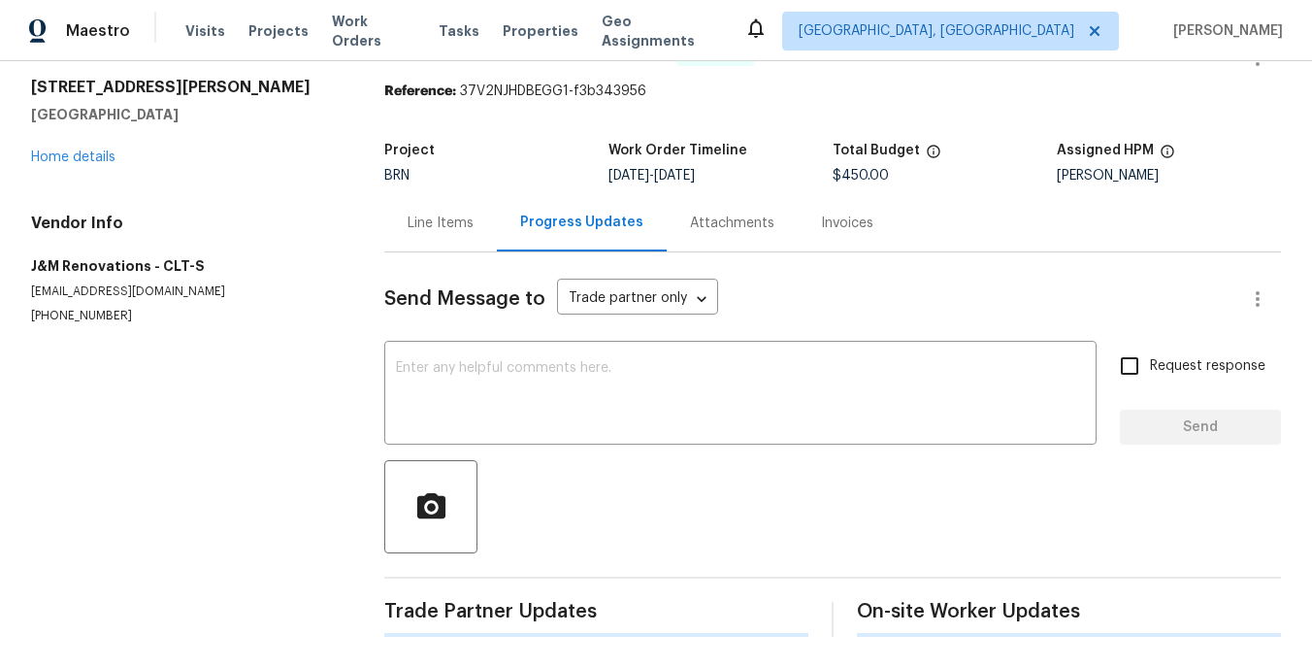
scroll to position [54, 0]
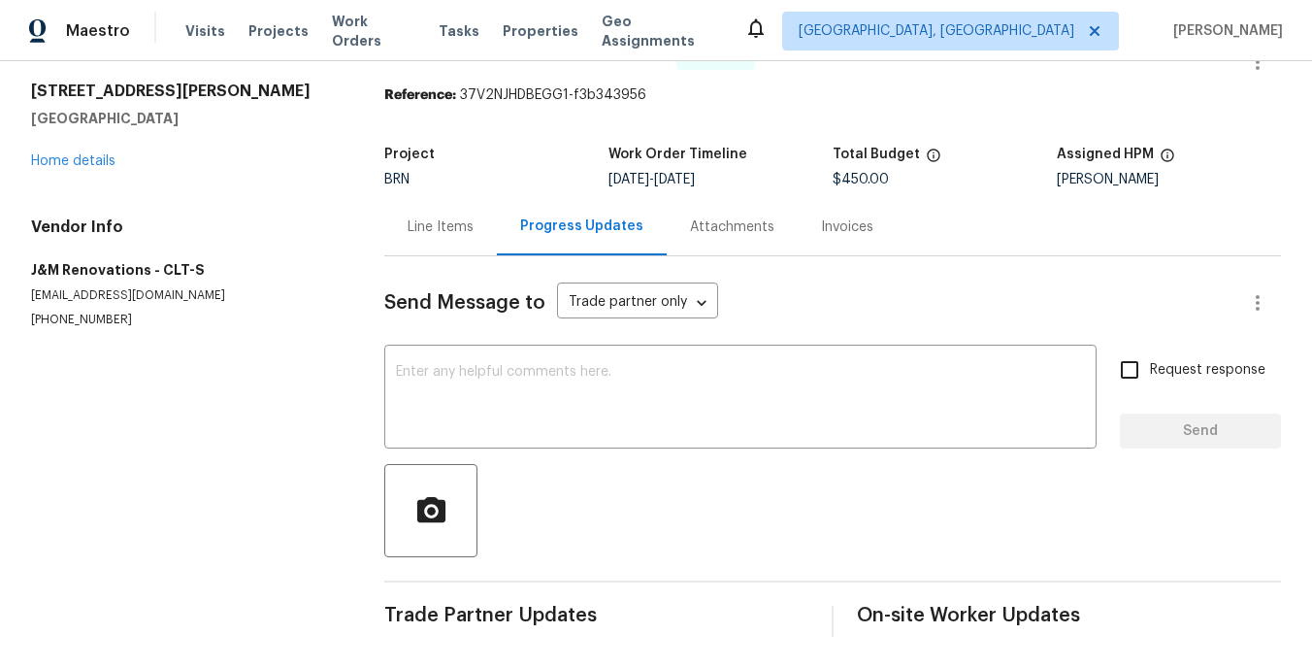
click at [721, 228] on div "Attachments" at bounding box center [732, 226] width 84 height 19
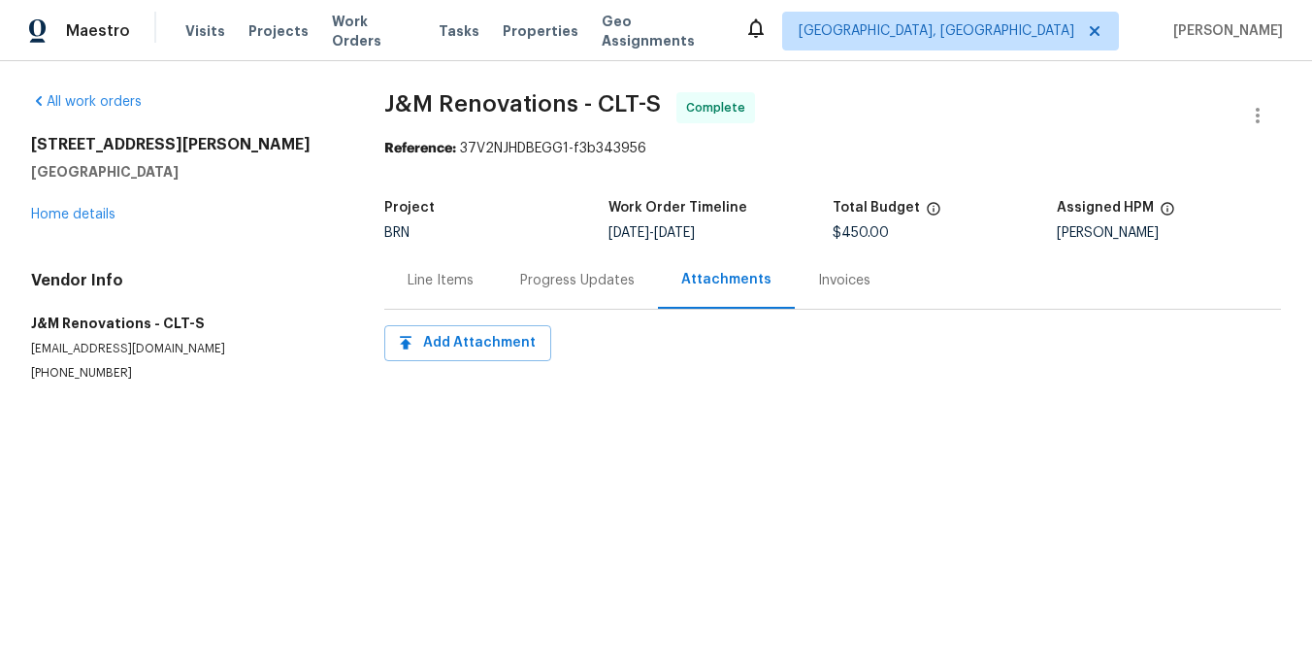
click at [831, 283] on div "Invoices" at bounding box center [844, 280] width 52 height 19
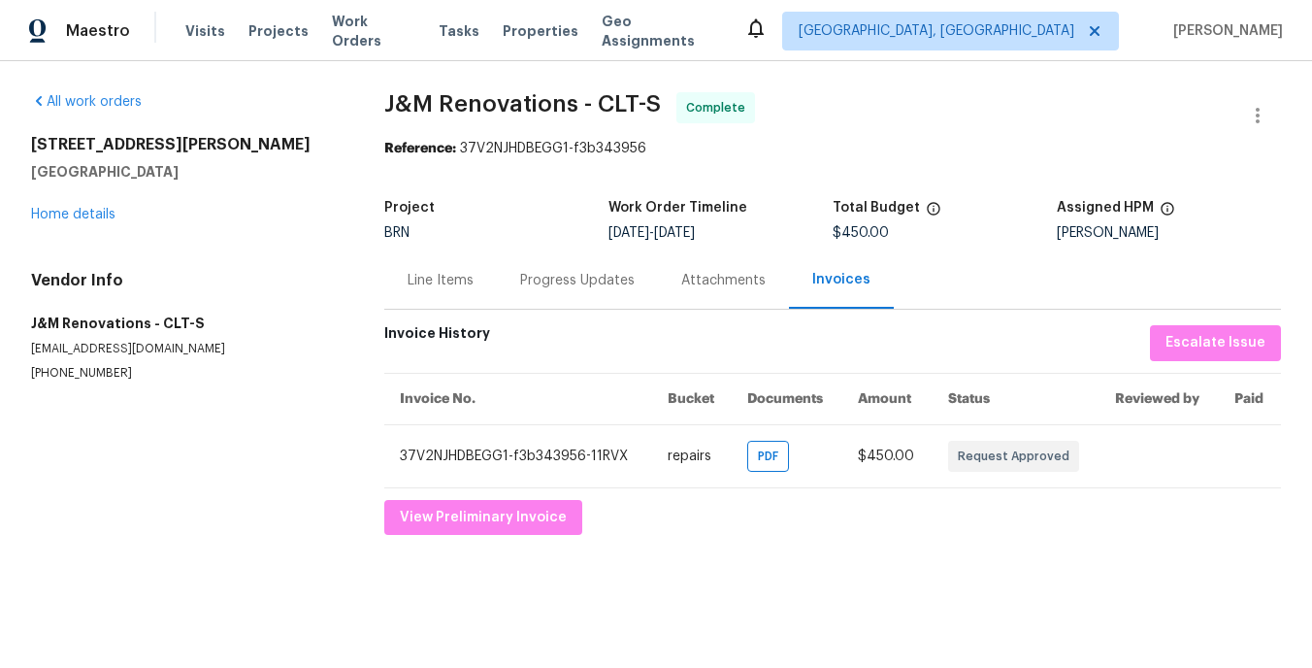
click at [721, 285] on div "Attachments" at bounding box center [723, 280] width 84 height 19
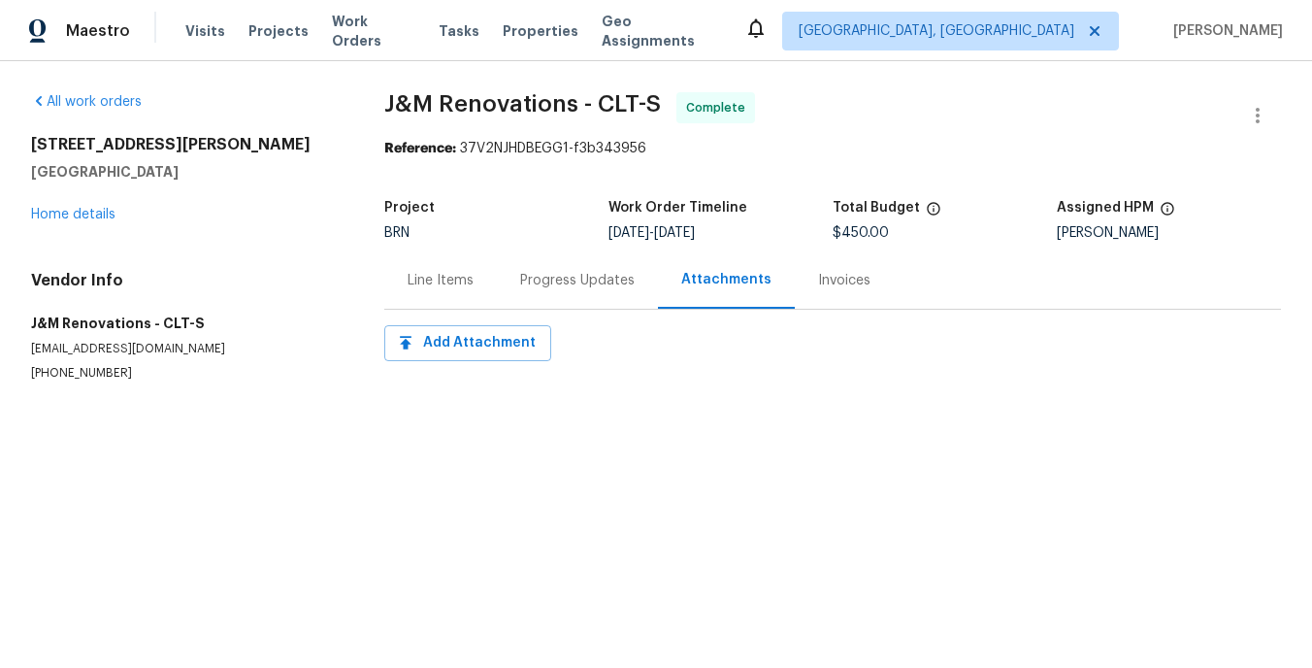
click at [606, 285] on div "Progress Updates" at bounding box center [577, 280] width 115 height 19
